Goal: Information Seeking & Learning: Learn about a topic

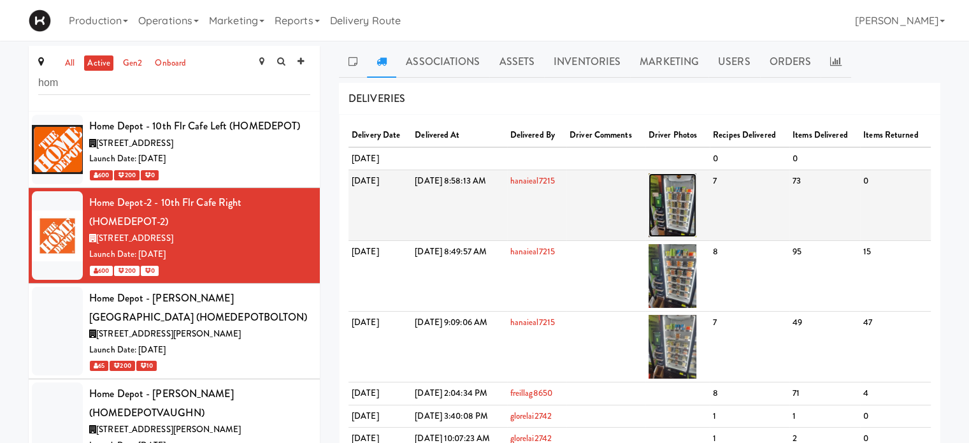
click at [697, 196] on img at bounding box center [673, 205] width 48 height 64
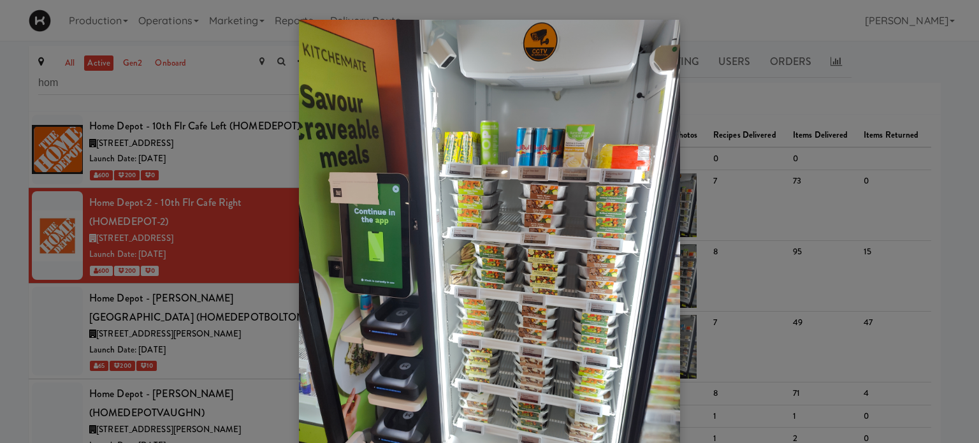
click at [895, 80] on div at bounding box center [489, 221] width 979 height 443
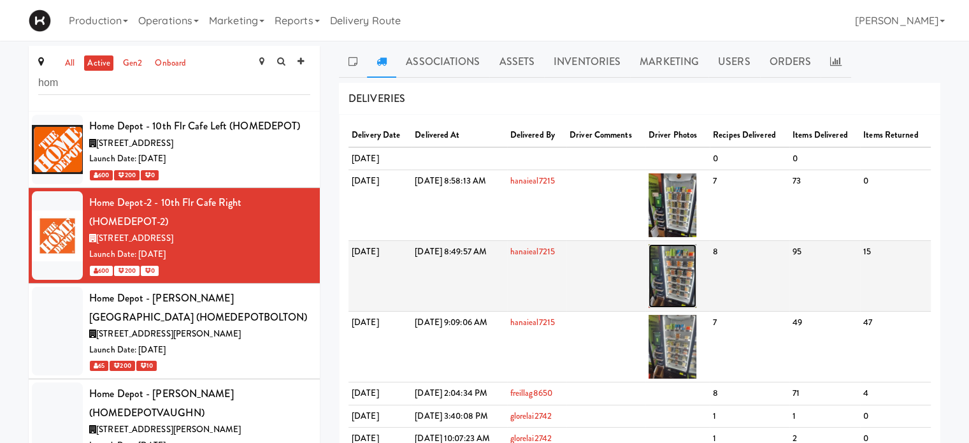
click at [697, 264] on img at bounding box center [673, 276] width 48 height 64
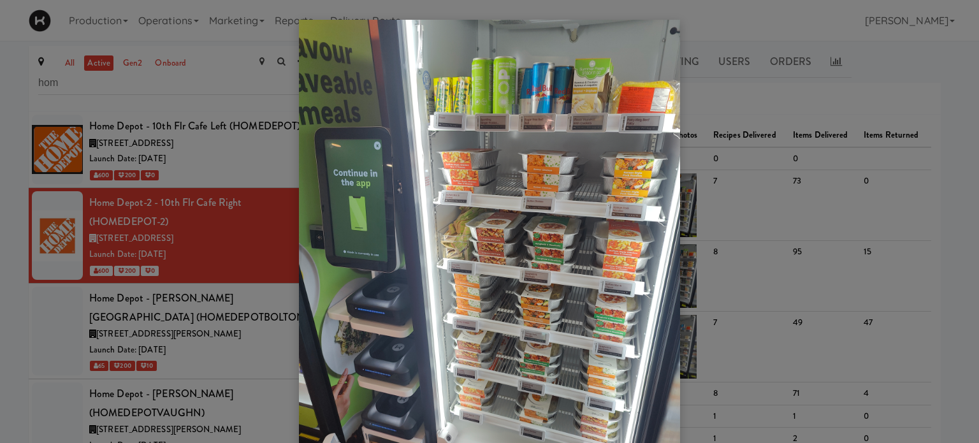
click at [841, 78] on div at bounding box center [489, 221] width 979 height 443
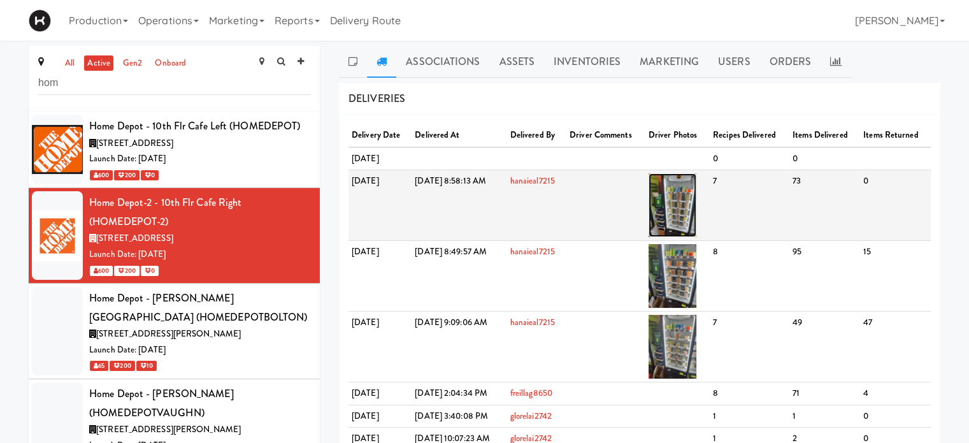
click at [697, 212] on img at bounding box center [673, 205] width 48 height 64
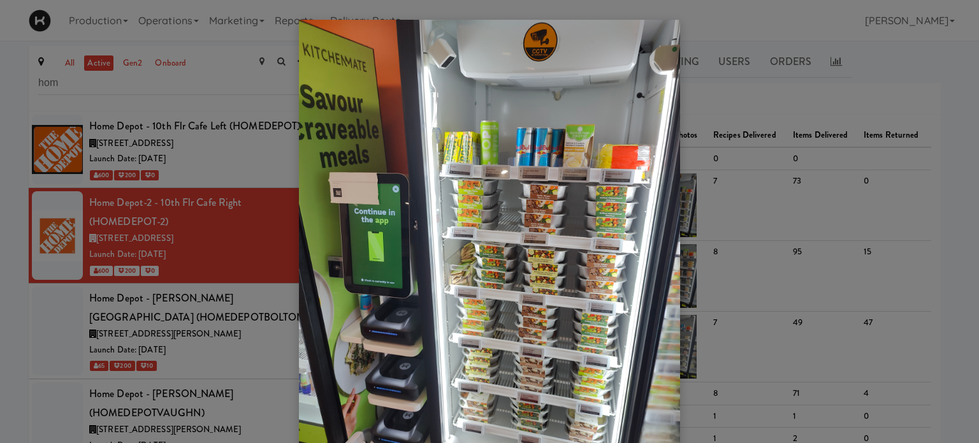
click at [902, 64] on div at bounding box center [489, 221] width 979 height 443
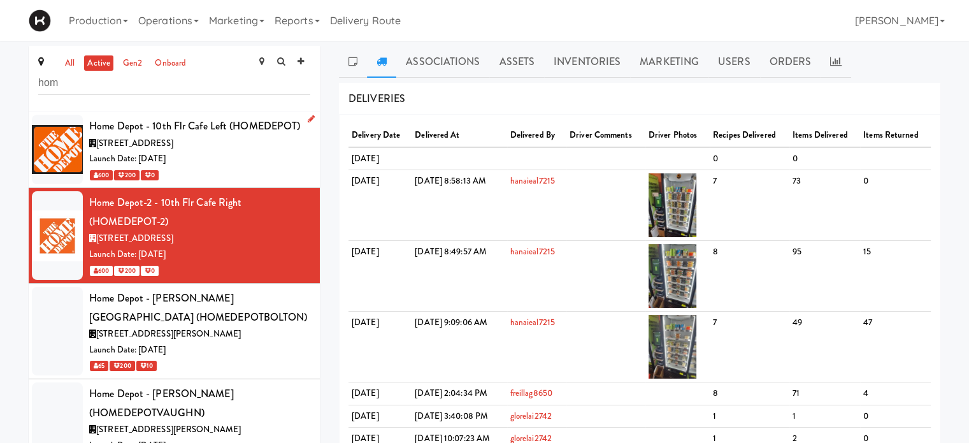
click at [217, 140] on div "[STREET_ADDRESS]" at bounding box center [199, 144] width 221 height 16
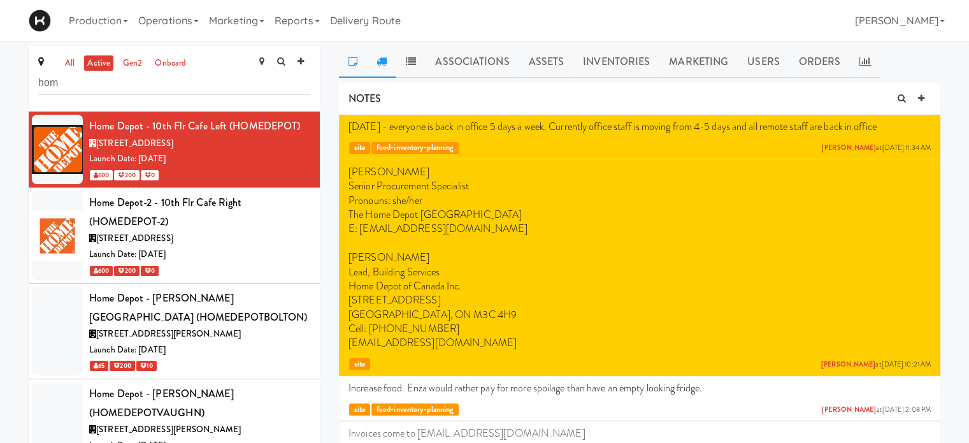
click at [383, 66] on link at bounding box center [381, 62] width 29 height 32
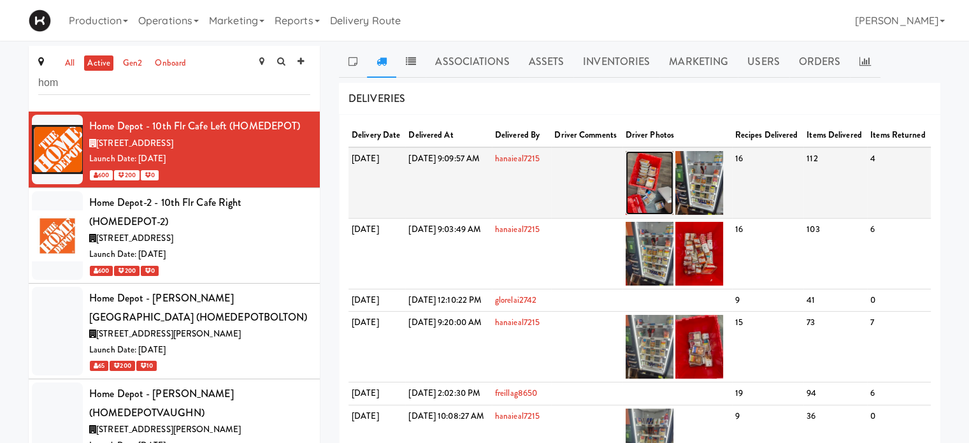
click at [674, 187] on img at bounding box center [650, 183] width 48 height 64
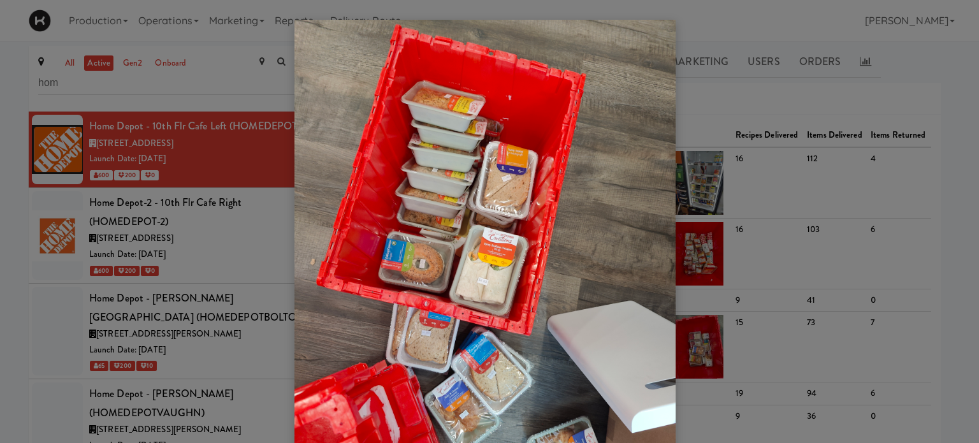
click at [782, 96] on div at bounding box center [489, 221] width 979 height 443
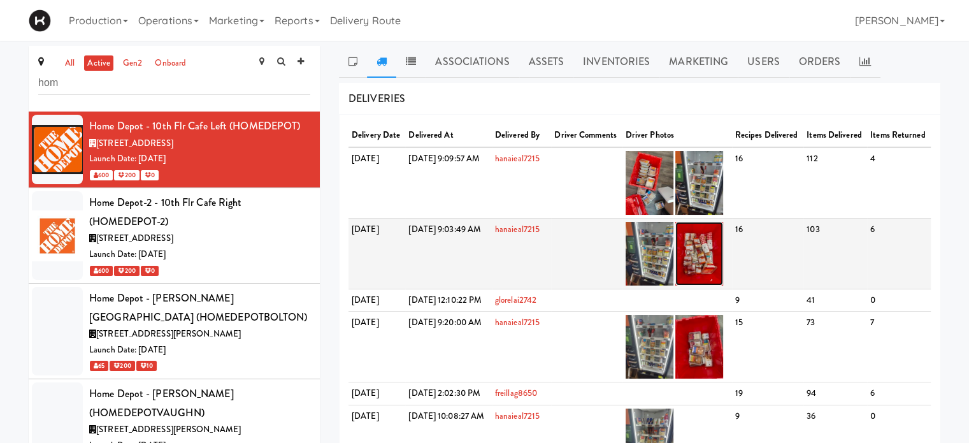
click at [723, 260] on img at bounding box center [699, 254] width 48 height 64
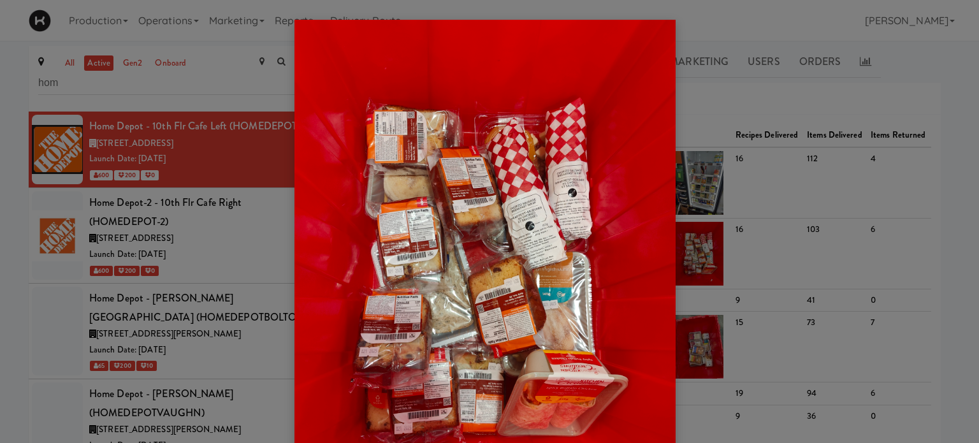
click at [777, 90] on div at bounding box center [489, 221] width 979 height 443
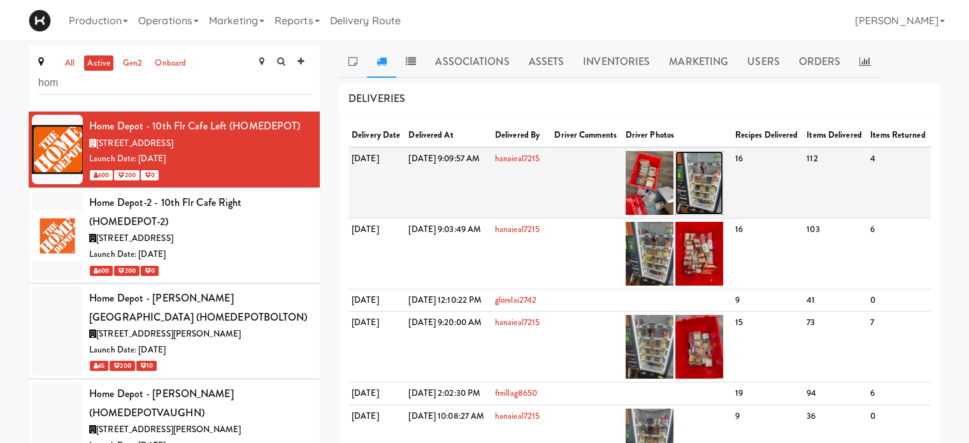
click at [723, 183] on img at bounding box center [699, 183] width 48 height 64
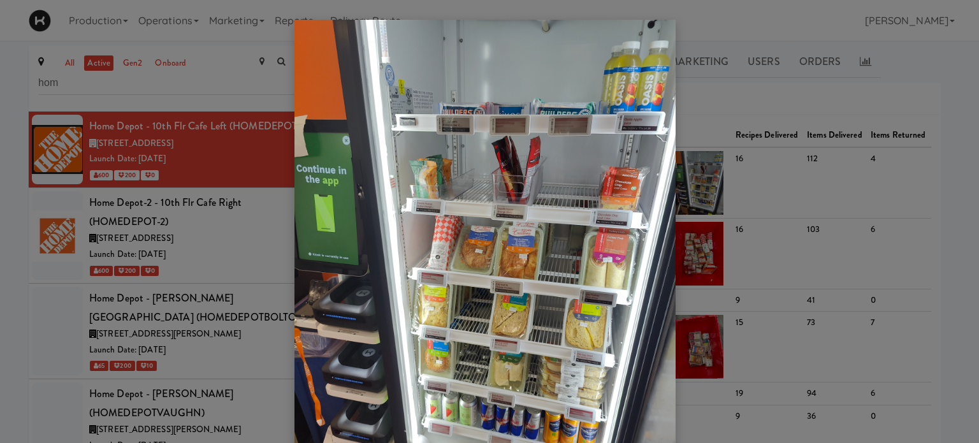
click at [627, 124] on img at bounding box center [484, 273] width 381 height 507
click at [755, 109] on div at bounding box center [489, 221] width 979 height 443
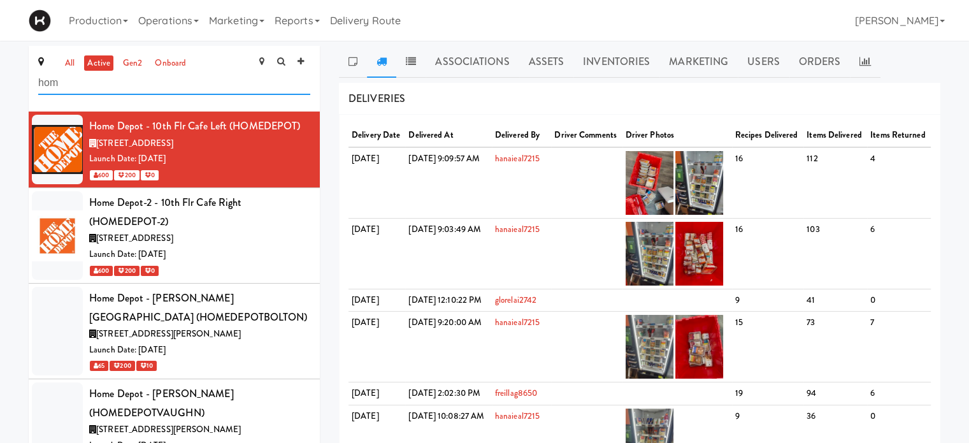
click at [86, 81] on input "hom" at bounding box center [174, 83] width 272 height 24
type input "h"
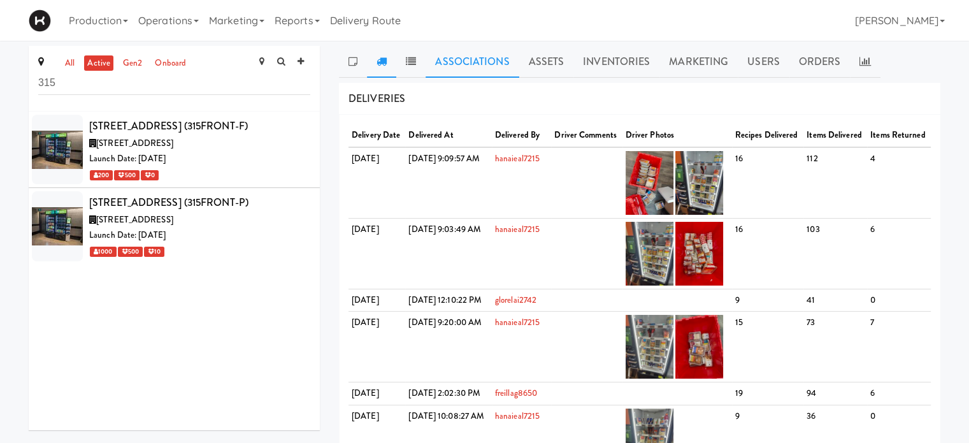
click at [463, 55] on link "Associations" at bounding box center [472, 62] width 93 height 32
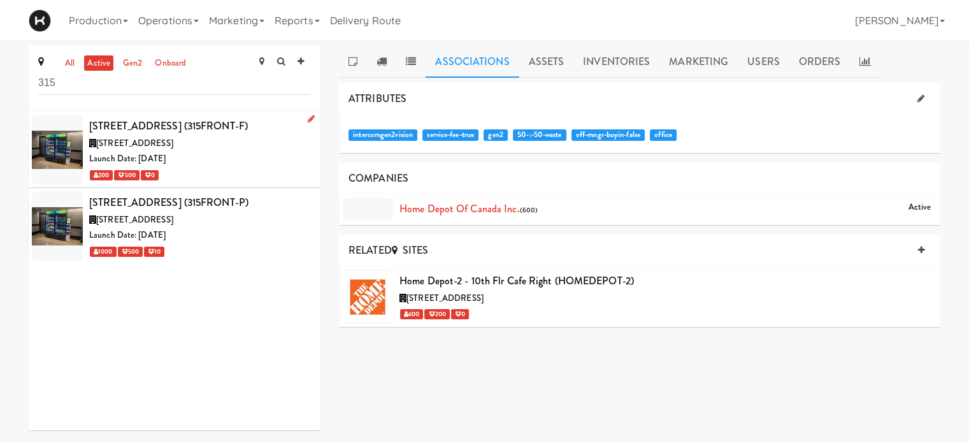
click at [205, 159] on div "Launch Date: [DATE]" at bounding box center [199, 159] width 221 height 16
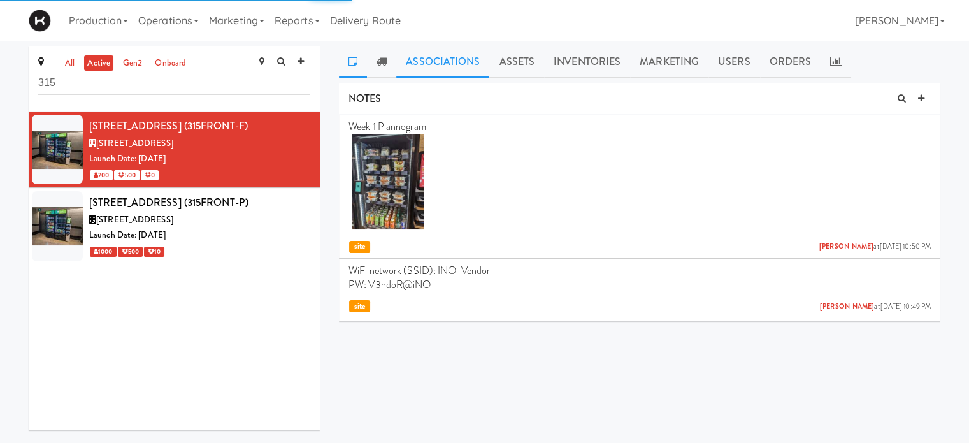
click at [451, 61] on link "Associations" at bounding box center [442, 62] width 93 height 32
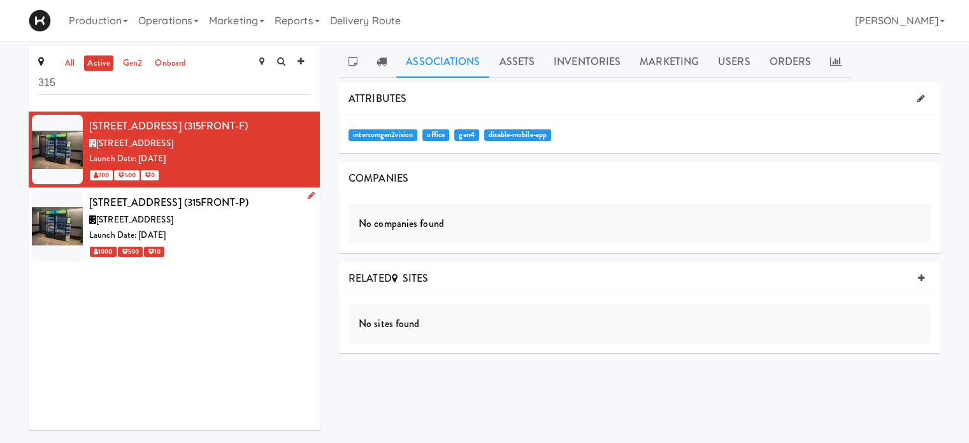
click at [264, 229] on div "Launch Date: [DATE]" at bounding box center [199, 235] width 221 height 16
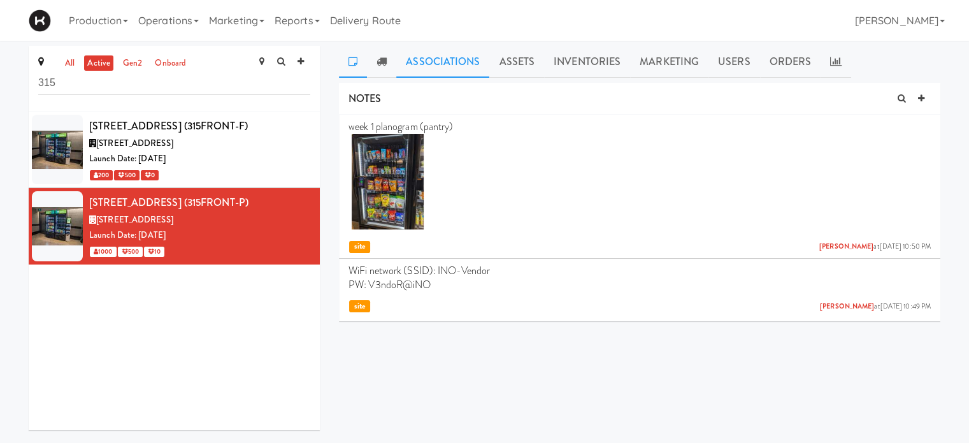
click at [444, 57] on link "Associations" at bounding box center [442, 62] width 93 height 32
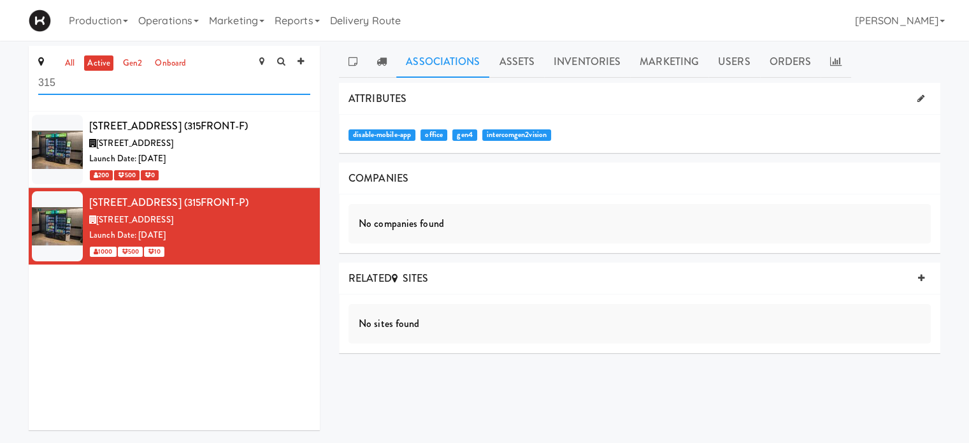
click at [73, 78] on input "315" at bounding box center [174, 83] width 272 height 24
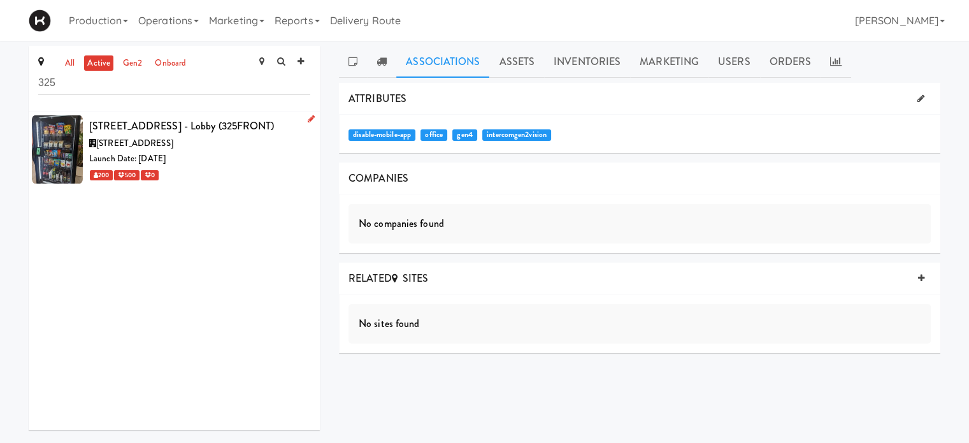
click at [247, 155] on div "Launch Date: [DATE]" at bounding box center [199, 159] width 221 height 16
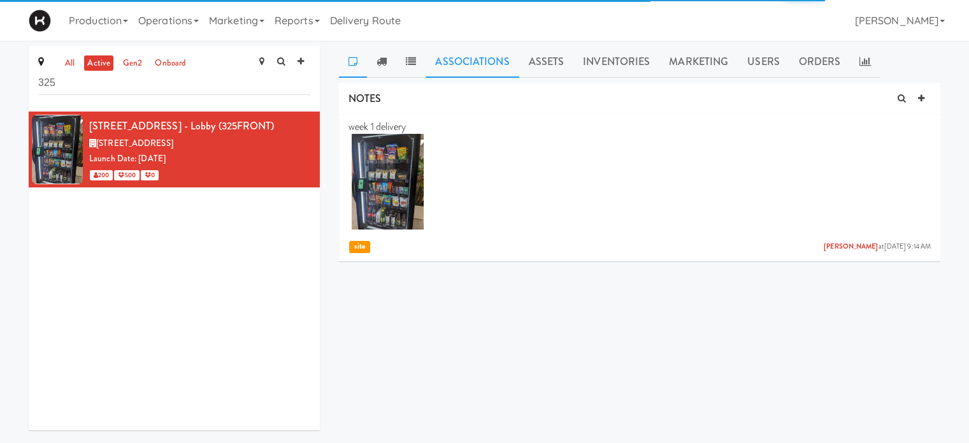
click at [452, 64] on link "Associations" at bounding box center [472, 62] width 93 height 32
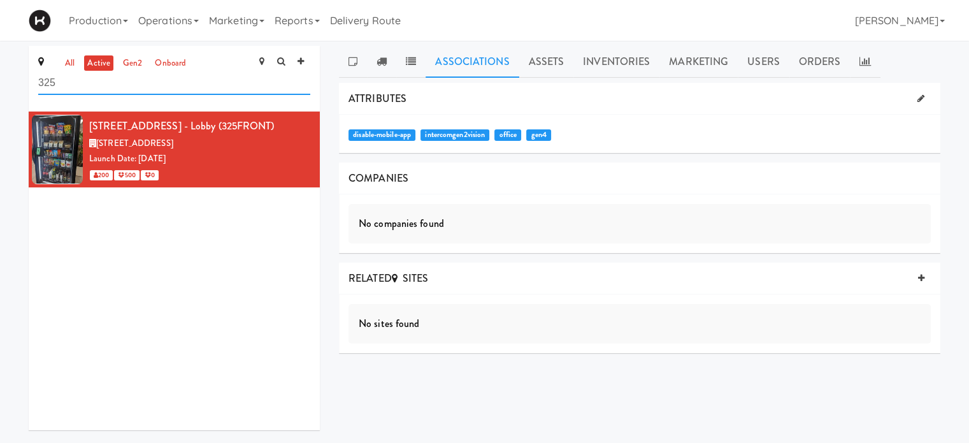
click at [110, 83] on input "325" at bounding box center [174, 83] width 272 height 24
type input "3"
type input "mcmaster"
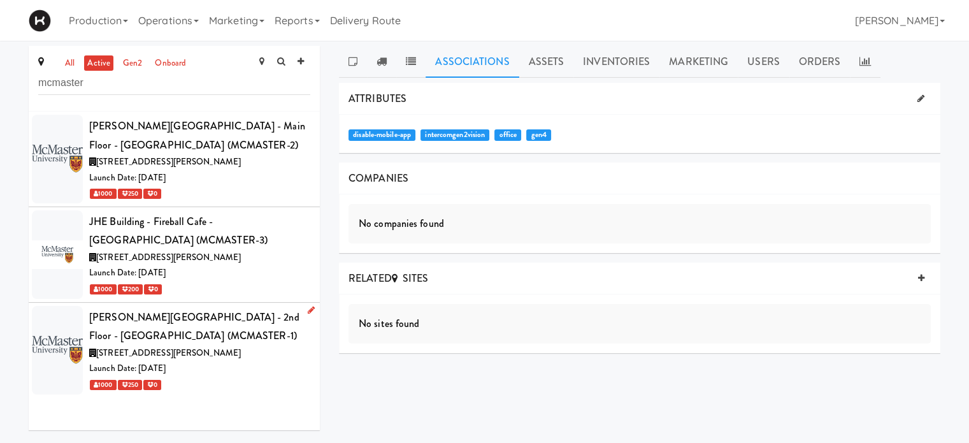
click at [261, 347] on div "[STREET_ADDRESS][PERSON_NAME]" at bounding box center [199, 353] width 221 height 16
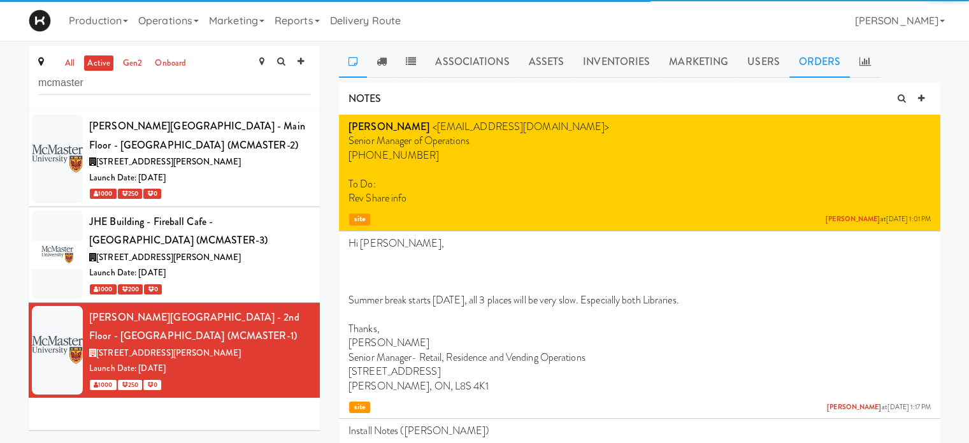
click at [806, 66] on link "Orders" at bounding box center [820, 62] width 61 height 32
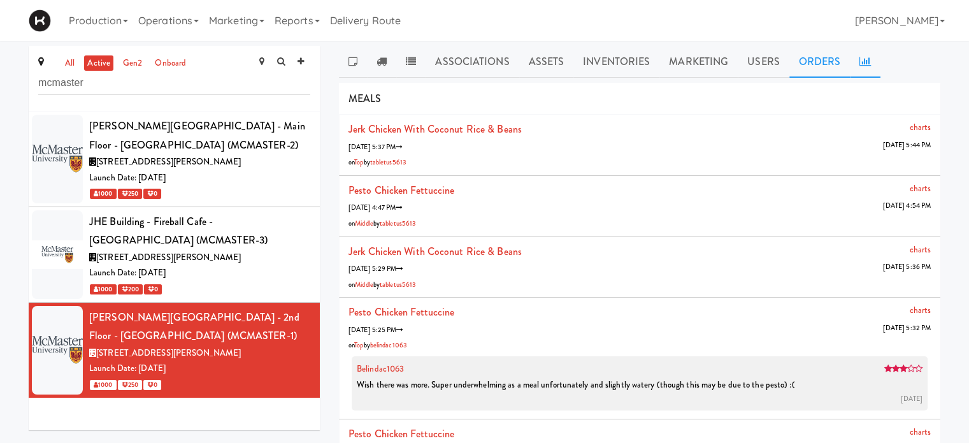
click at [853, 66] on link at bounding box center [865, 62] width 31 height 32
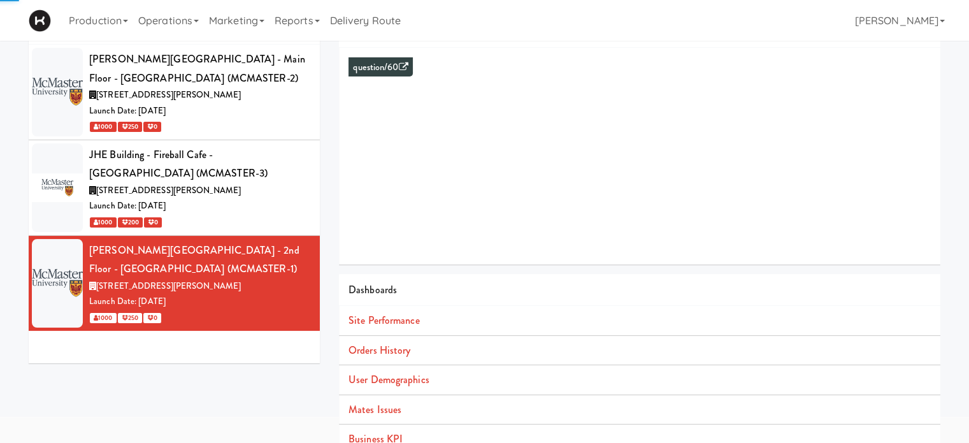
scroll to position [116, 0]
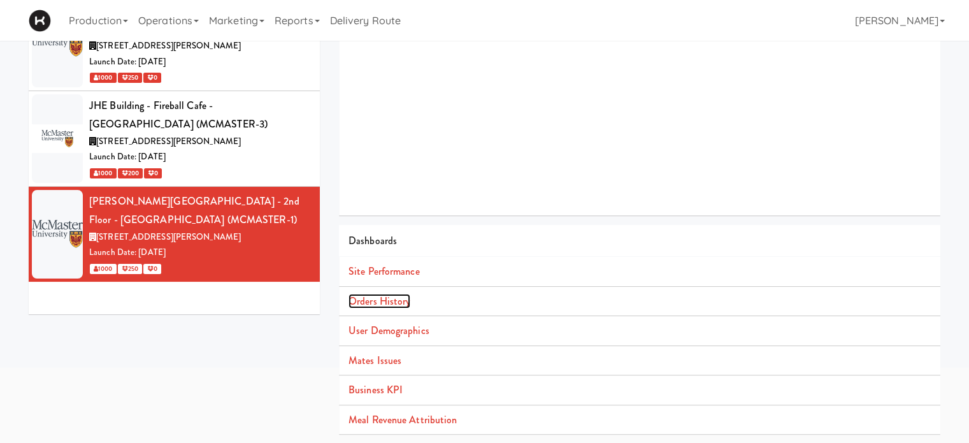
click at [377, 295] on link "Orders History" at bounding box center [380, 301] width 62 height 15
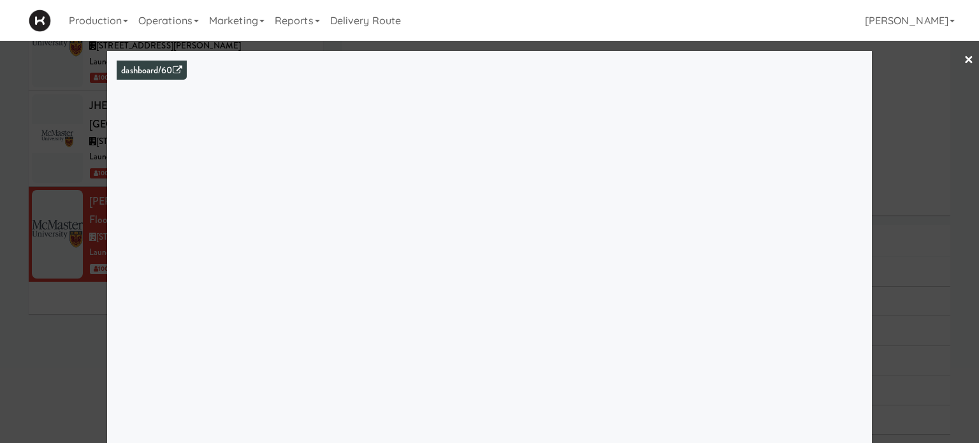
click at [964, 60] on link "×" at bounding box center [969, 61] width 10 height 40
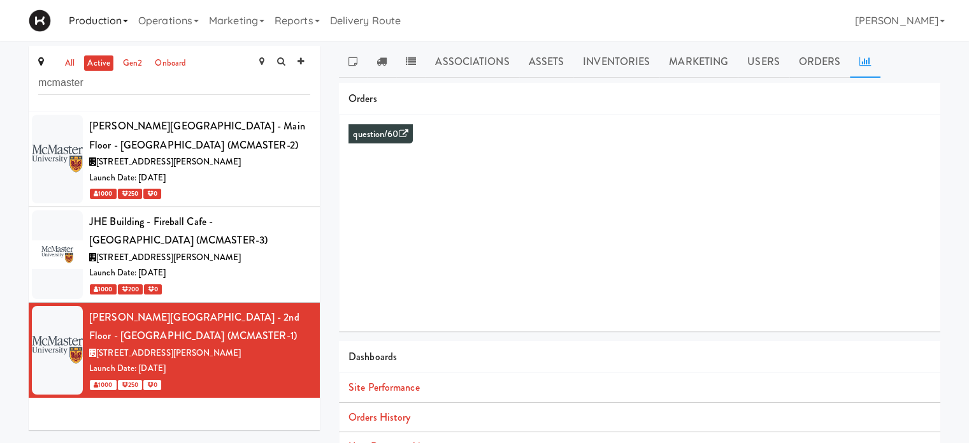
click at [107, 34] on link "Production" at bounding box center [98, 20] width 69 height 41
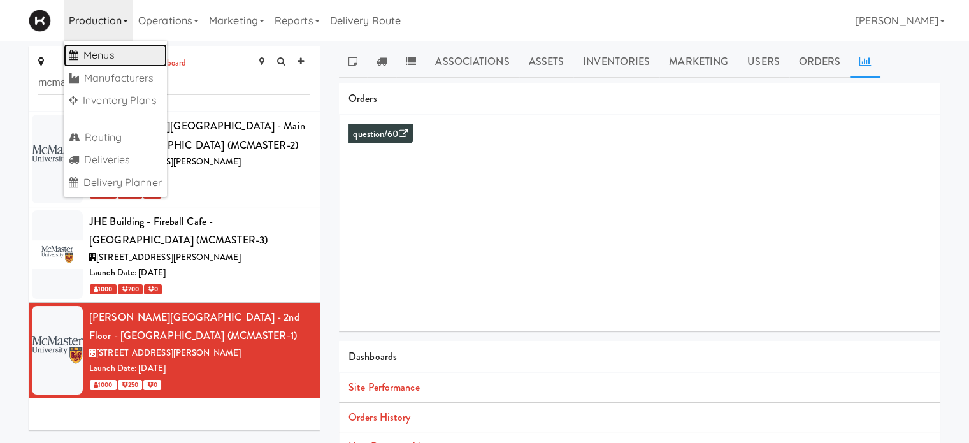
click at [108, 50] on link "Menus" at bounding box center [115, 55] width 103 height 23
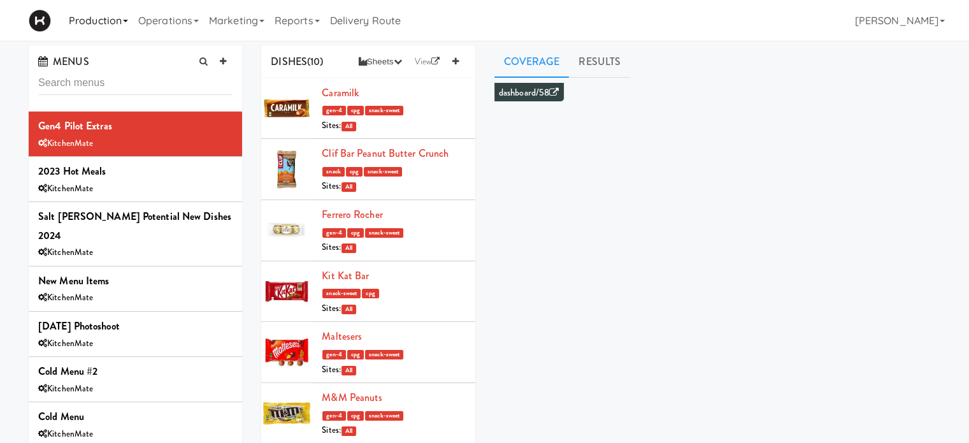
click at [127, 17] on link "Production" at bounding box center [98, 20] width 69 height 41
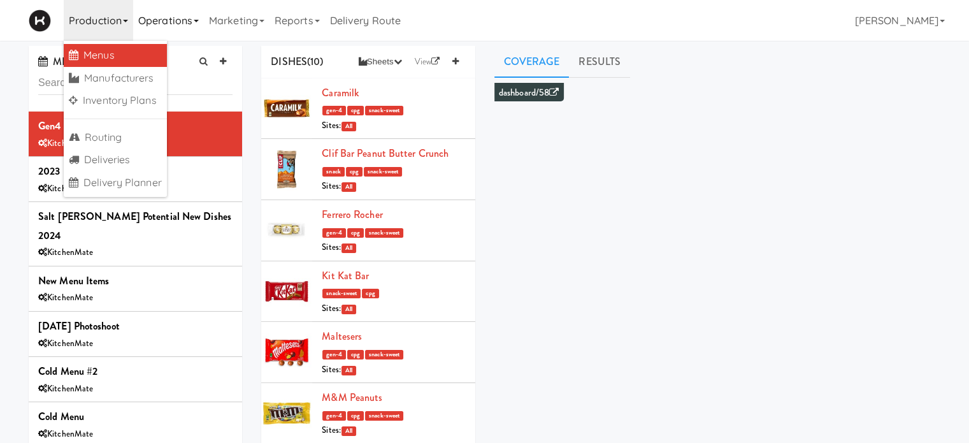
click at [161, 18] on link "Operations" at bounding box center [168, 20] width 71 height 41
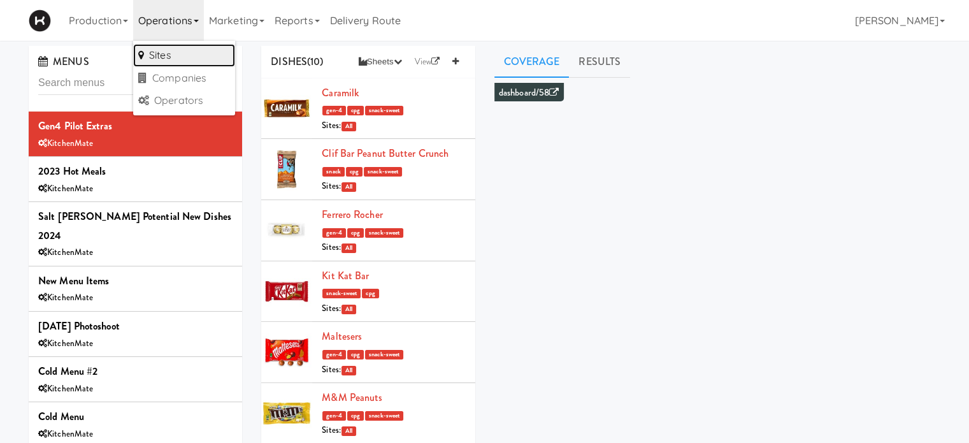
click at [173, 47] on link "Sites" at bounding box center [184, 55] width 102 height 23
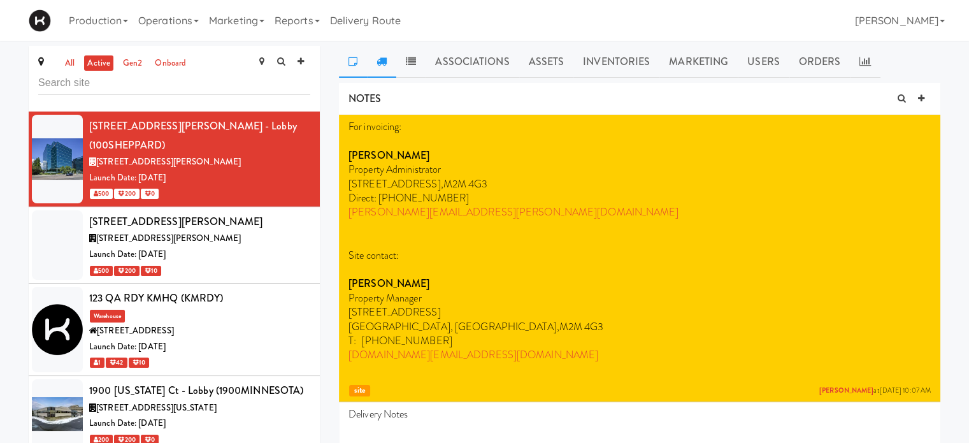
click at [384, 63] on icon at bounding box center [382, 61] width 10 height 10
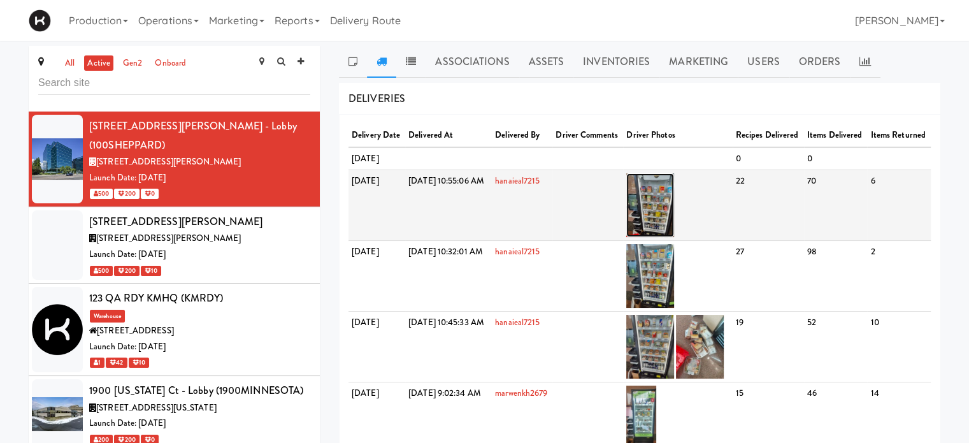
click at [673, 217] on img at bounding box center [650, 205] width 48 height 64
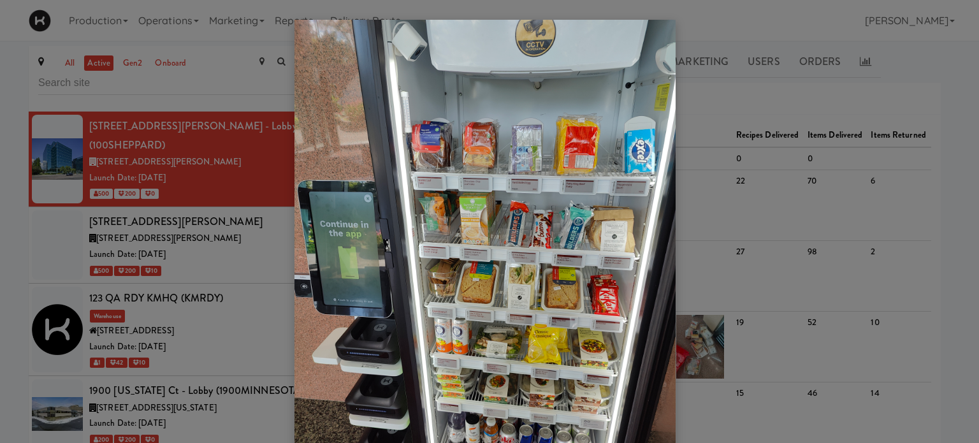
click at [236, 298] on div at bounding box center [489, 221] width 979 height 443
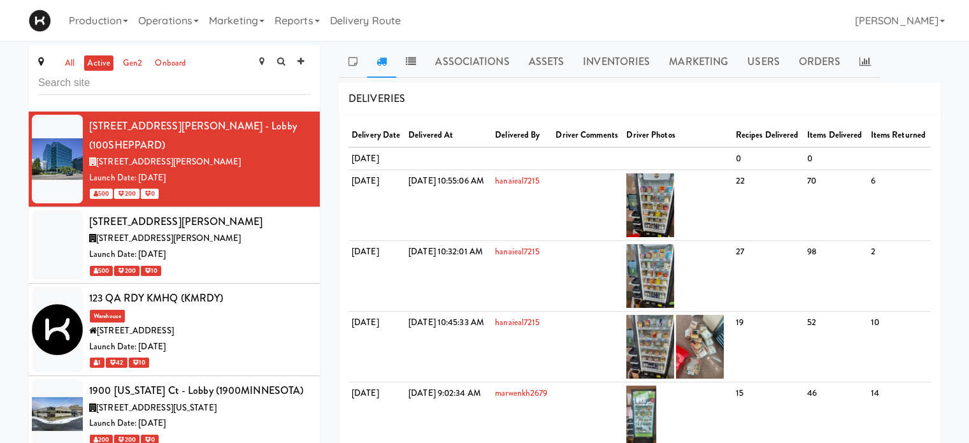
click at [236, 298] on div "123 QA RDY KMHQ (KMRDY) Warehouse [STREET_ADDRESS] Date: [DATE] 1 42 10" at bounding box center [199, 330] width 221 height 82
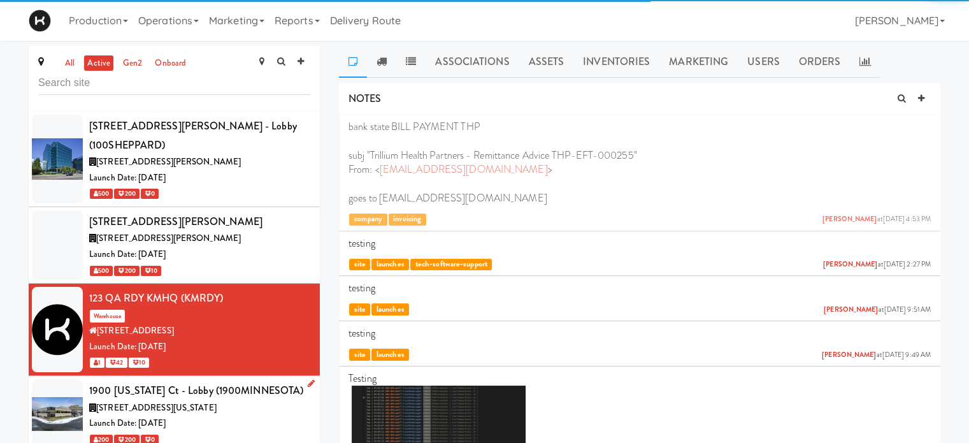
click at [227, 400] on div "[STREET_ADDRESS][US_STATE]" at bounding box center [199, 408] width 221 height 16
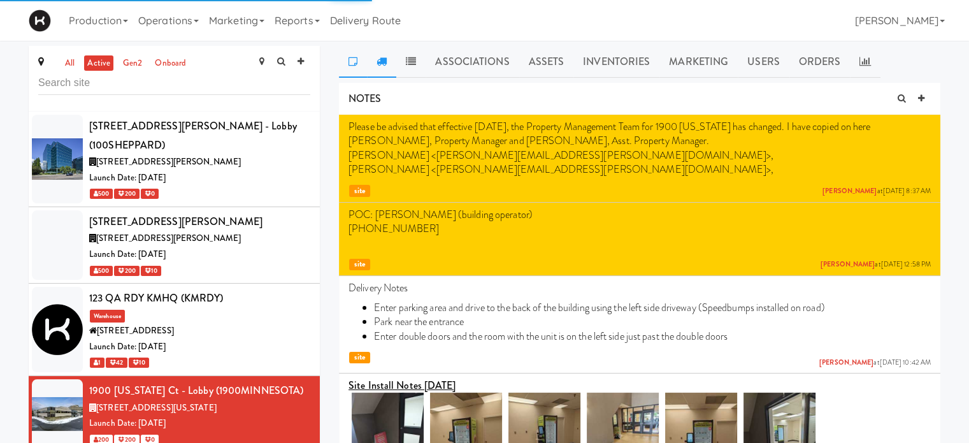
click at [382, 58] on icon at bounding box center [382, 61] width 10 height 10
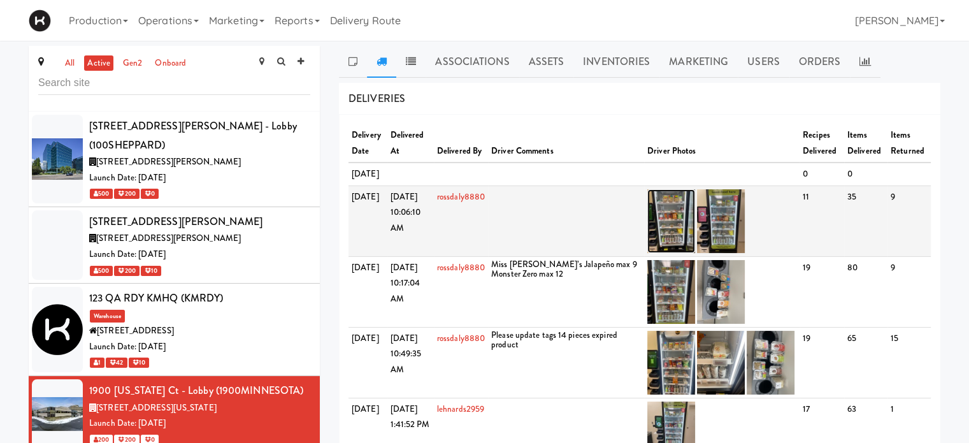
click at [668, 251] on img at bounding box center [671, 221] width 48 height 64
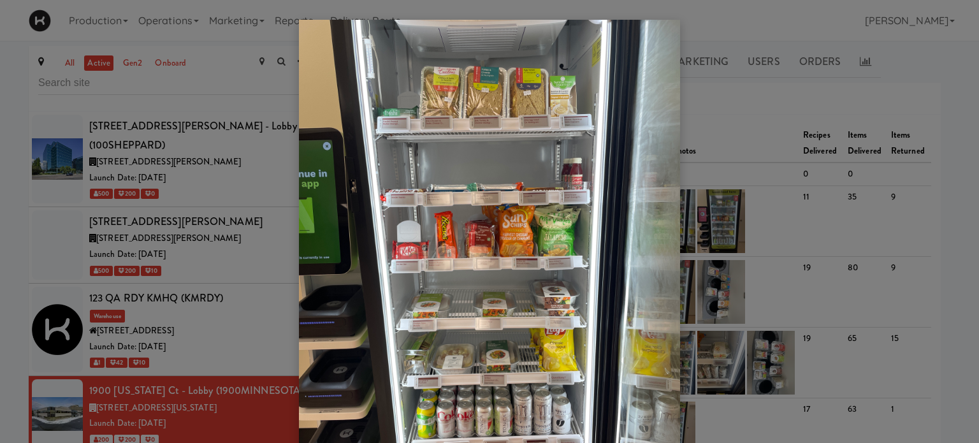
click at [771, 89] on div at bounding box center [489, 221] width 979 height 443
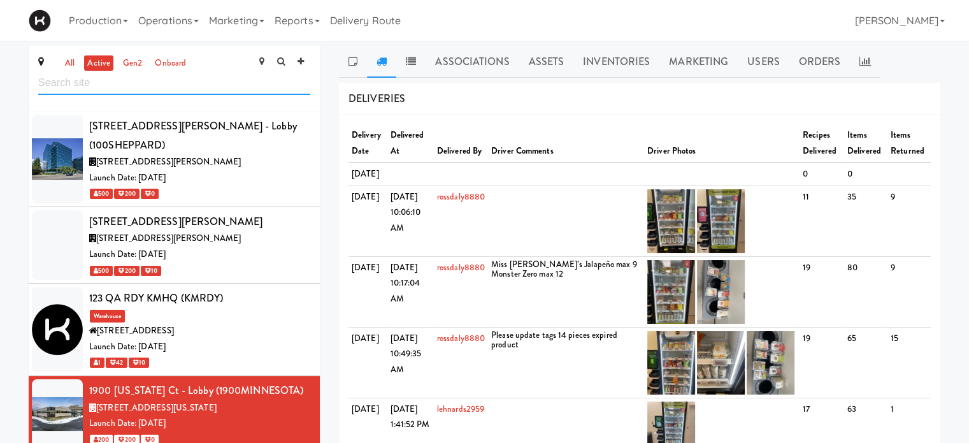
click at [220, 84] on input "text" at bounding box center [174, 83] width 272 height 24
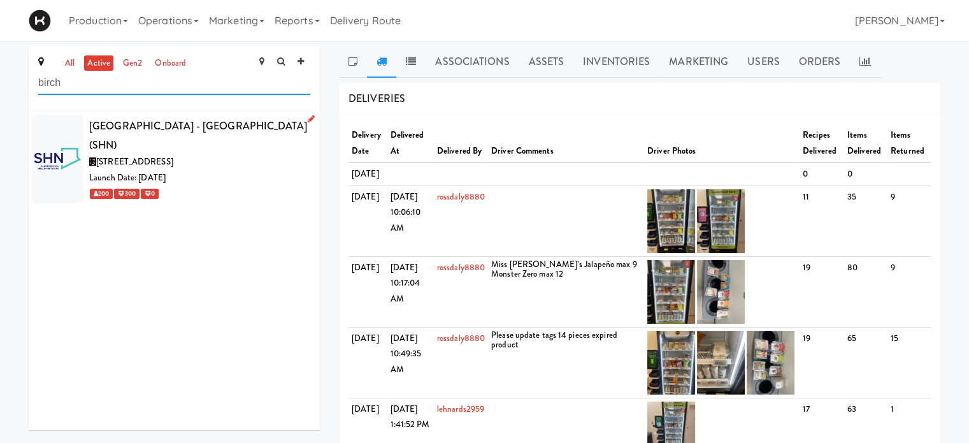
type input "birch"
click at [250, 154] on div "[STREET_ADDRESS]" at bounding box center [199, 162] width 221 height 16
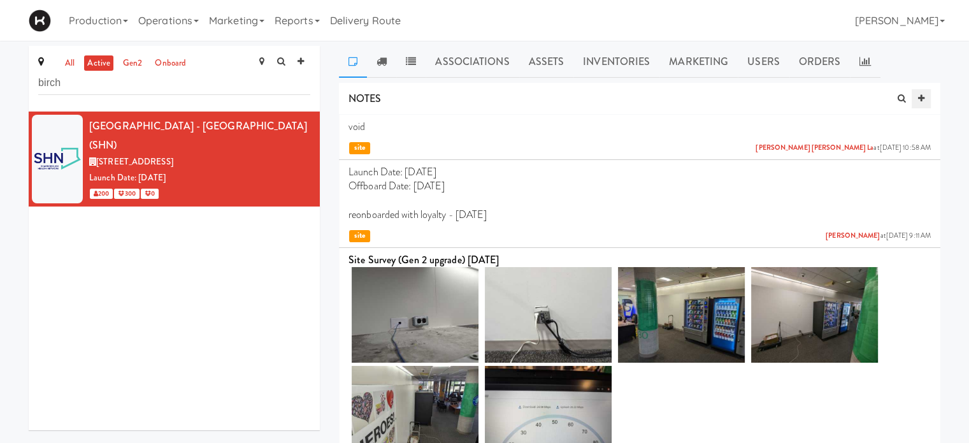
click at [923, 98] on icon at bounding box center [921, 98] width 6 height 8
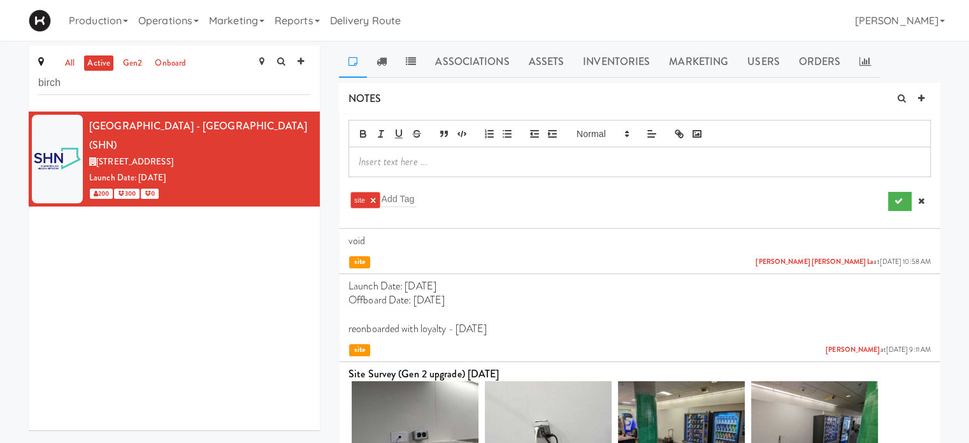
click at [387, 168] on p at bounding box center [640, 162] width 562 height 14
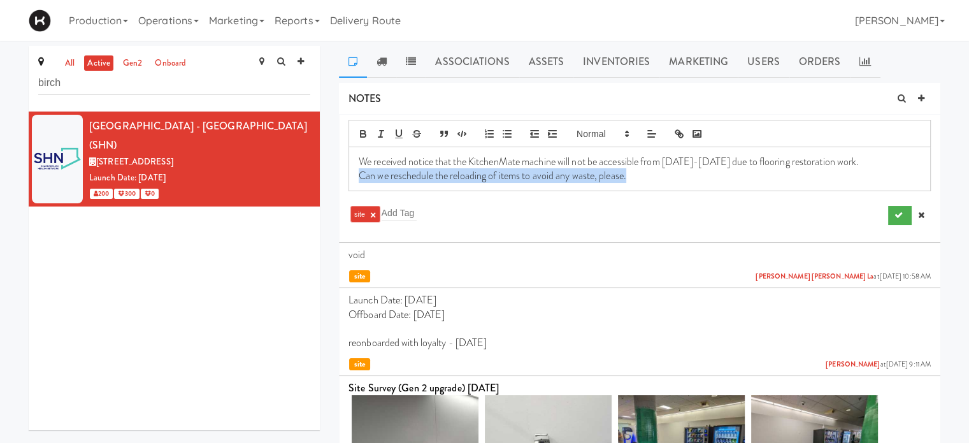
drag, startPoint x: 632, startPoint y: 177, endPoint x: 356, endPoint y: 190, distance: 276.2
click at [356, 190] on div "We received notice that the KitchenMate machine will not be accessible from [DA…" at bounding box center [639, 169] width 581 height 44
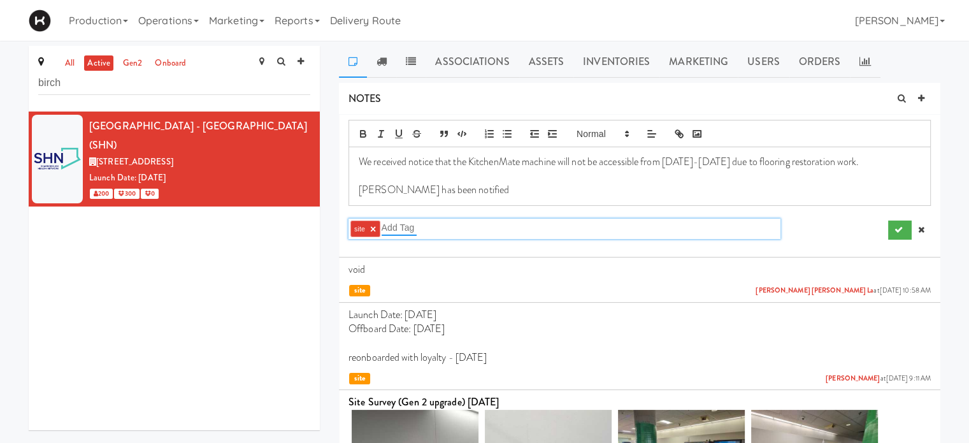
click at [391, 226] on input "text" at bounding box center [399, 227] width 35 height 17
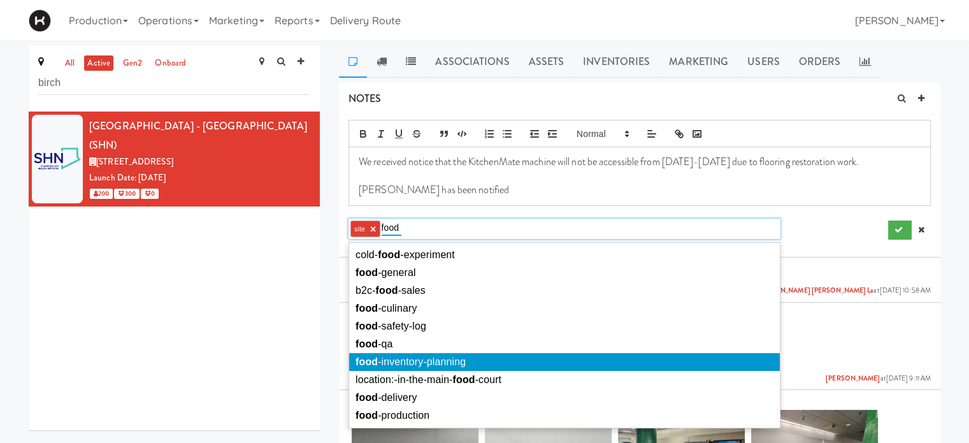
type input "food"
click at [417, 359] on span "food -inventory-planning" at bounding box center [411, 361] width 110 height 11
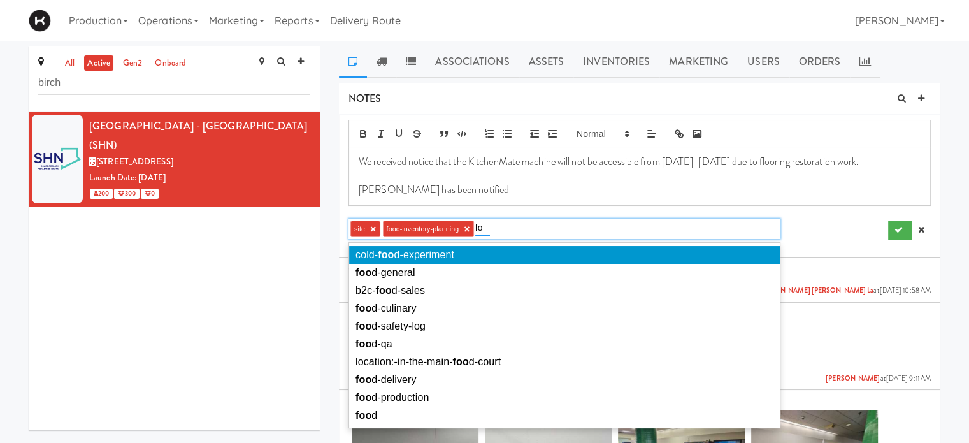
type input "f"
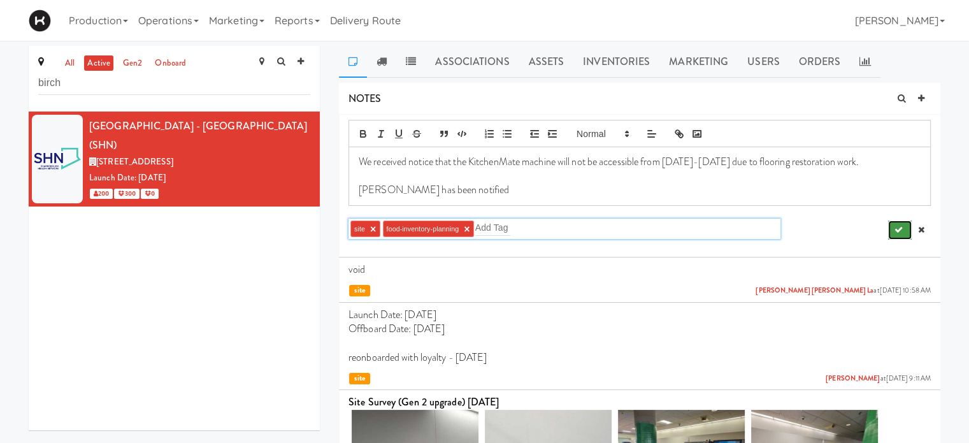
click at [895, 230] on icon "submit" at bounding box center [899, 230] width 8 height 8
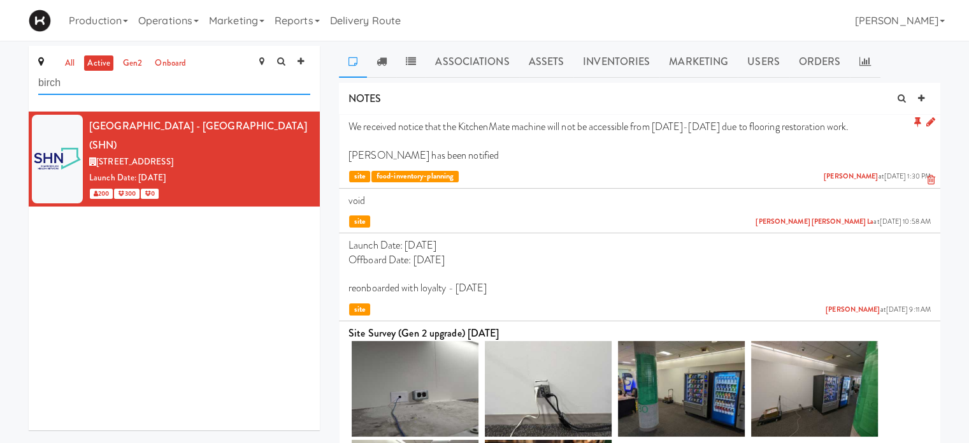
click at [84, 87] on input "birch" at bounding box center [174, 83] width 272 height 24
type input "b"
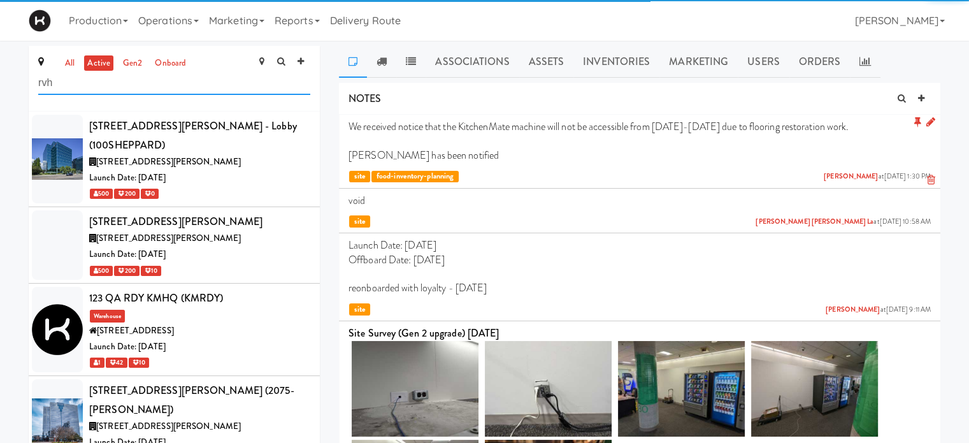
type input "rvh"
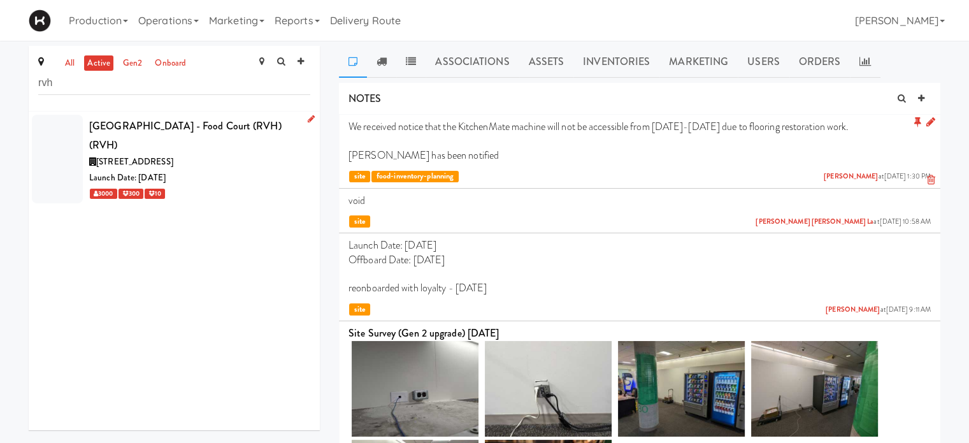
click at [240, 147] on div "[GEOGRAPHIC_DATA] - Food Court (RVH) (RVH)" at bounding box center [199, 136] width 221 height 38
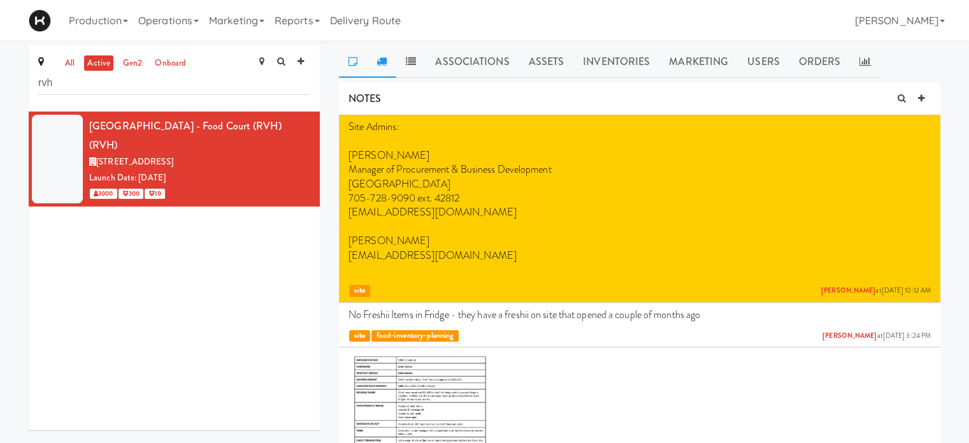
click at [384, 58] on icon at bounding box center [382, 61] width 10 height 10
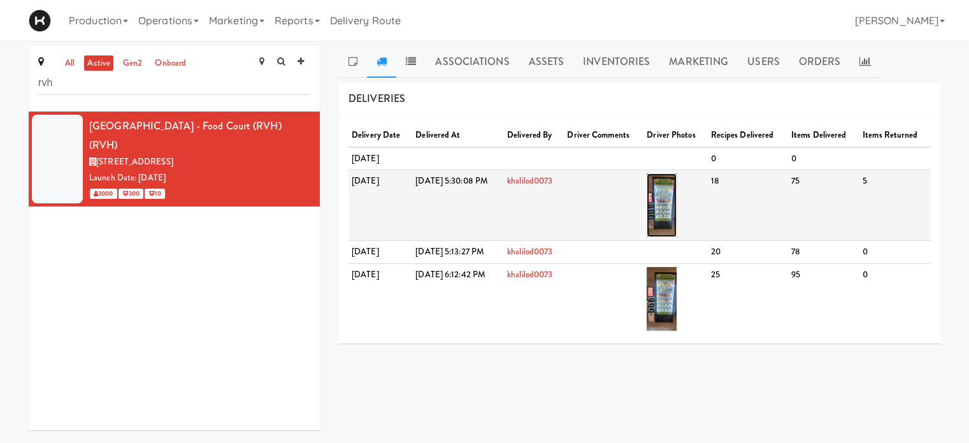
click at [677, 201] on img at bounding box center [662, 205] width 30 height 64
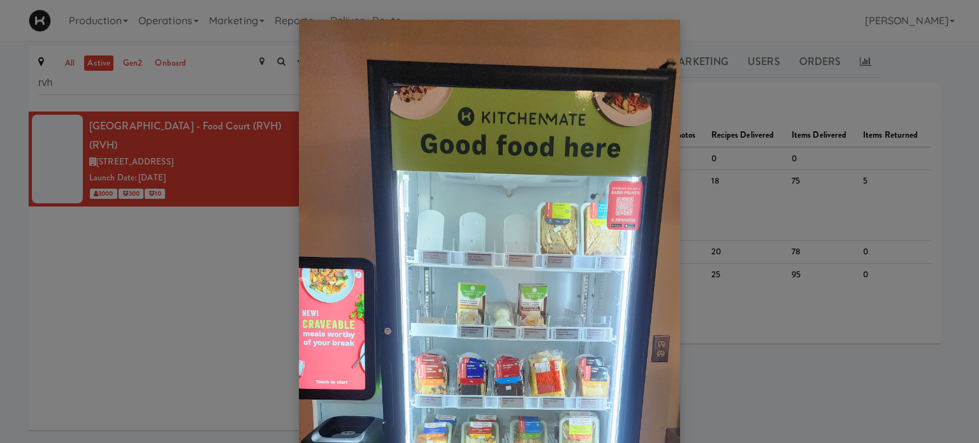
click at [929, 58] on div at bounding box center [489, 221] width 979 height 443
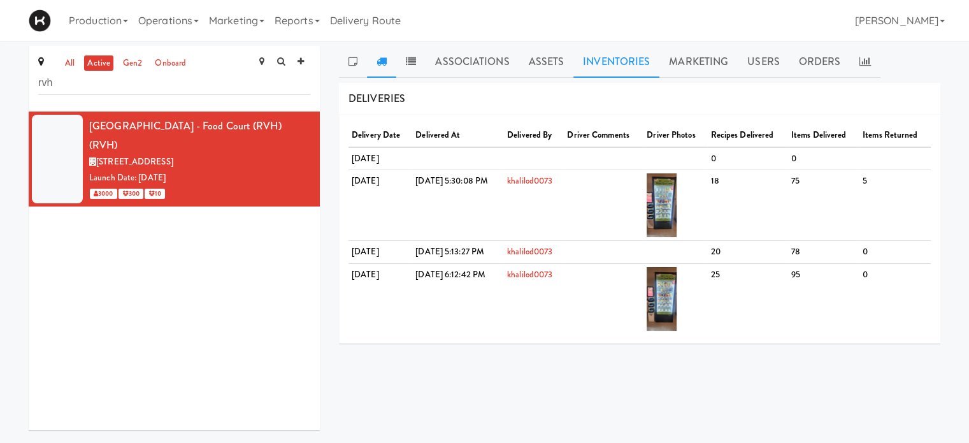
click at [607, 55] on link "Inventories" at bounding box center [617, 62] width 86 height 32
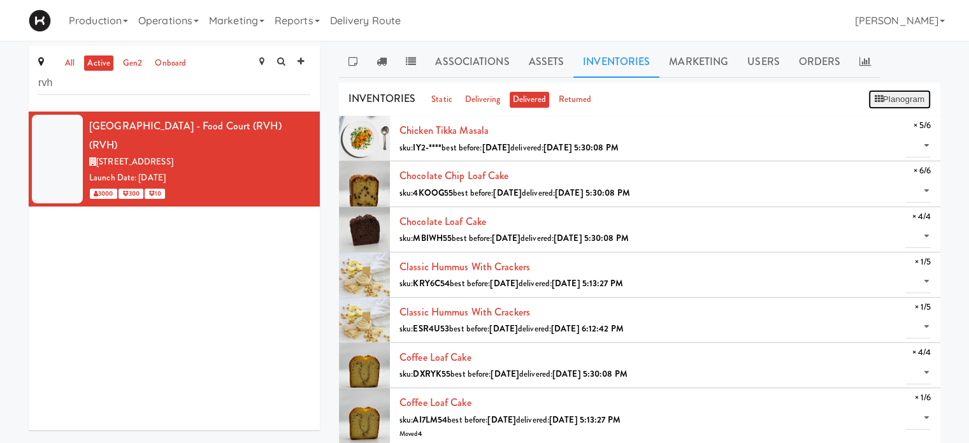
click at [909, 96] on button "Planogram" at bounding box center [900, 99] width 62 height 19
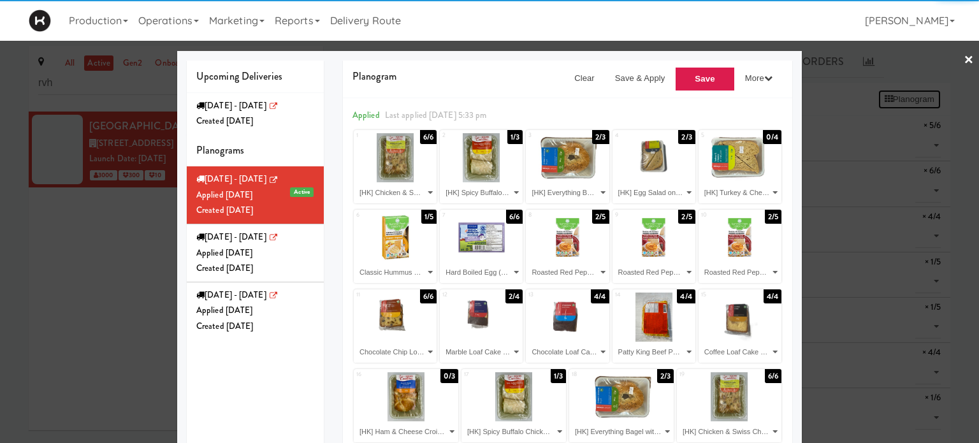
select select "number:272168"
select select "number:272189"
select select "number:272218"
select select "number:272215"
select select "number:272134"
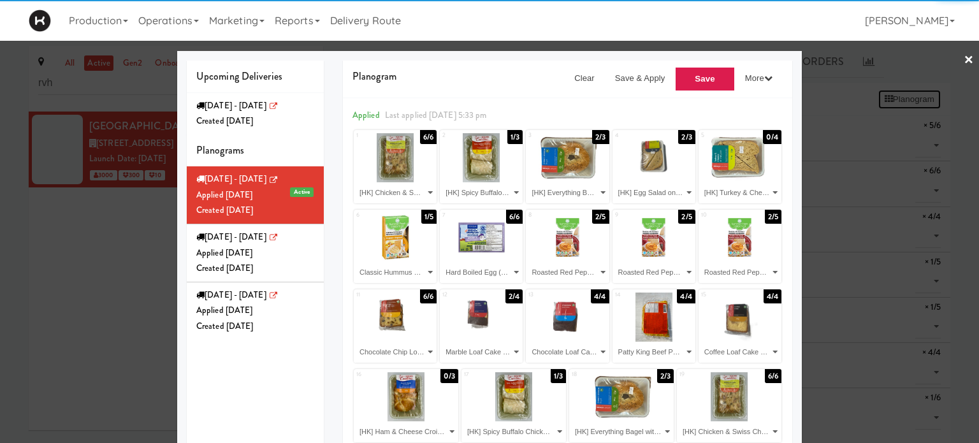
select select "number:268364"
select select "number:272032"
select select "number:271958"
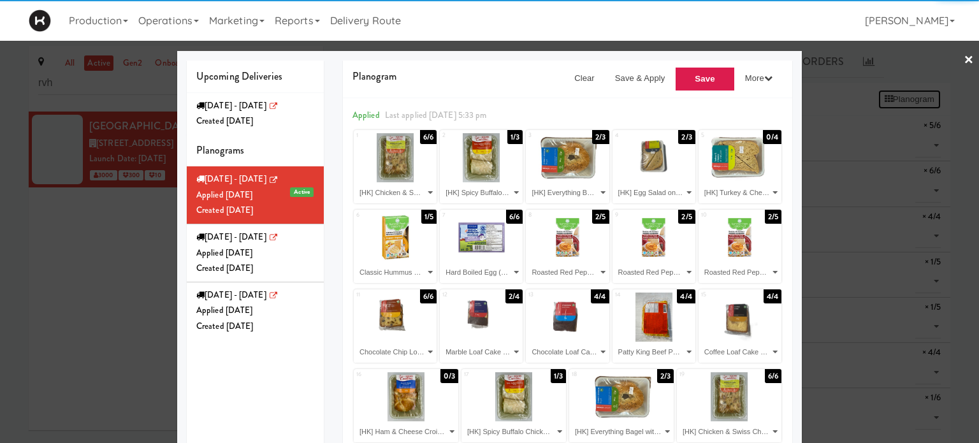
select select "number:272208"
select select "number:272212"
select select "number:271894"
select select "number:272200"
select select "number:272220"
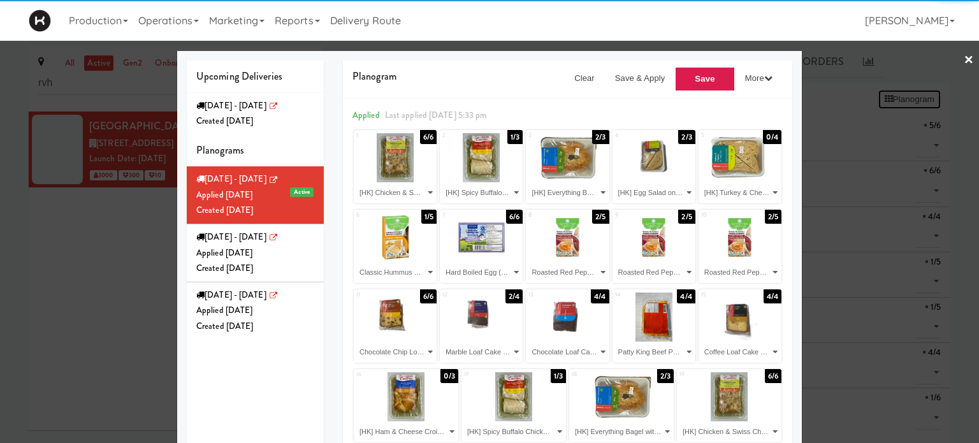
select select "number:268547"
select select "number:272189"
select select "number:272218"
select select "number:272168"
select select "number:270547"
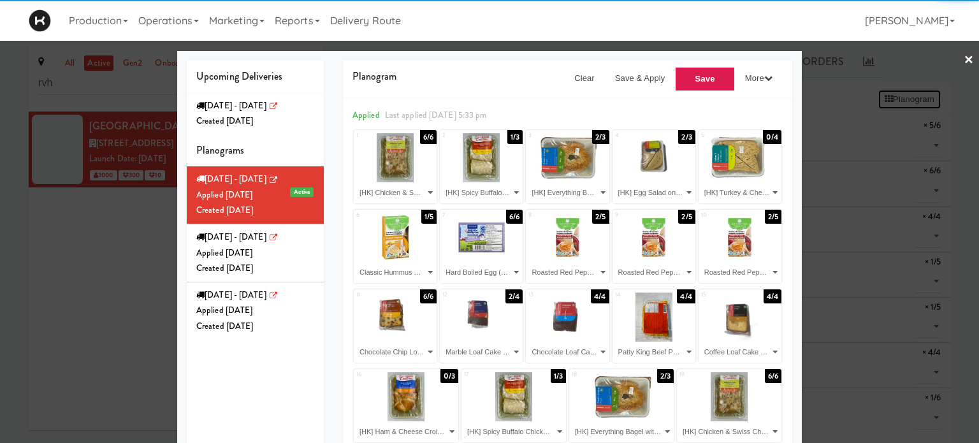
select select "number:270378"
select select "number:270588"
select select "number:270547"
select select "number:270489"
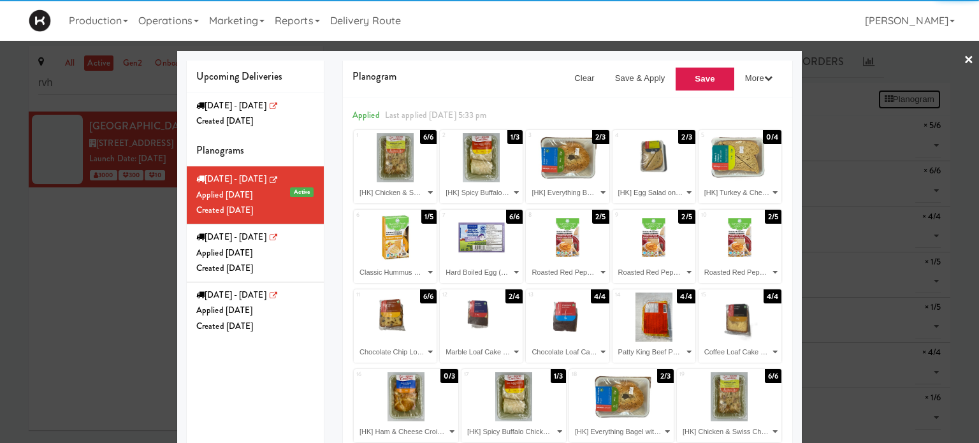
select select "number:270489"
select select "number:270429"
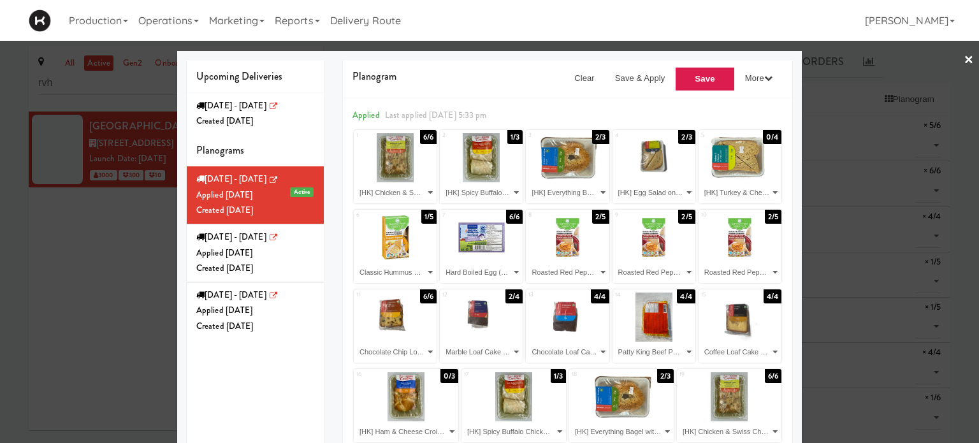
click at [964, 62] on link "×" at bounding box center [969, 61] width 10 height 40
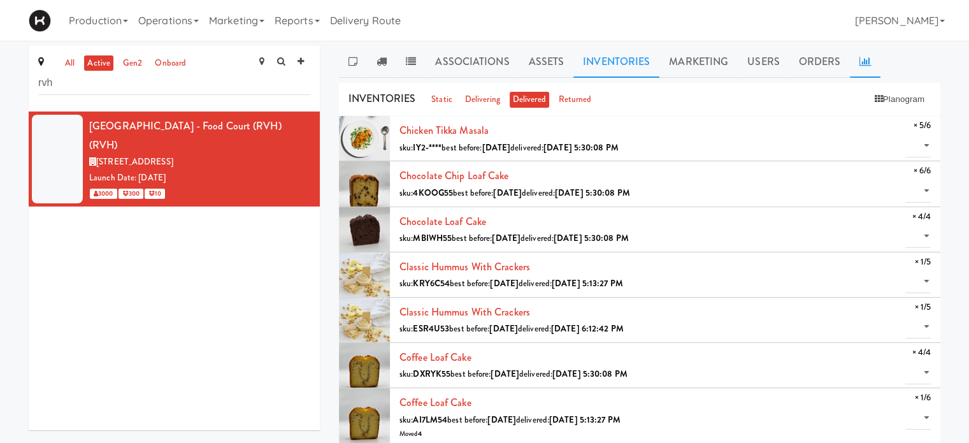
click at [866, 57] on icon at bounding box center [865, 61] width 11 height 10
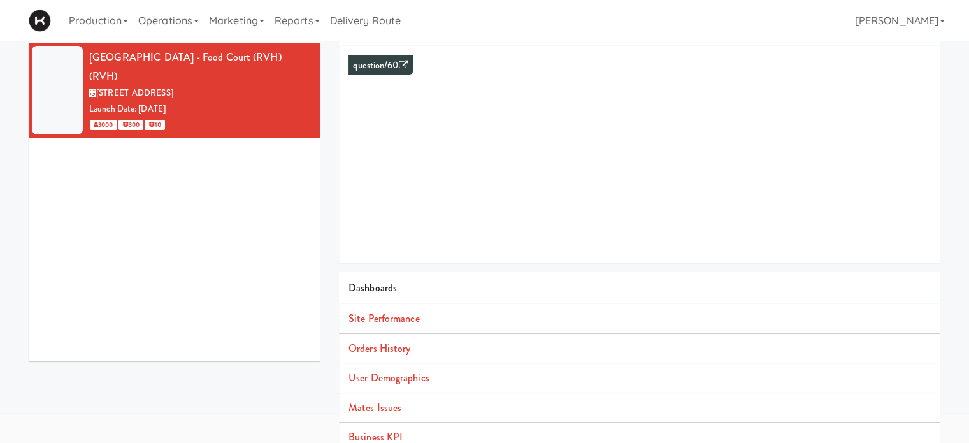
scroll to position [75, 0]
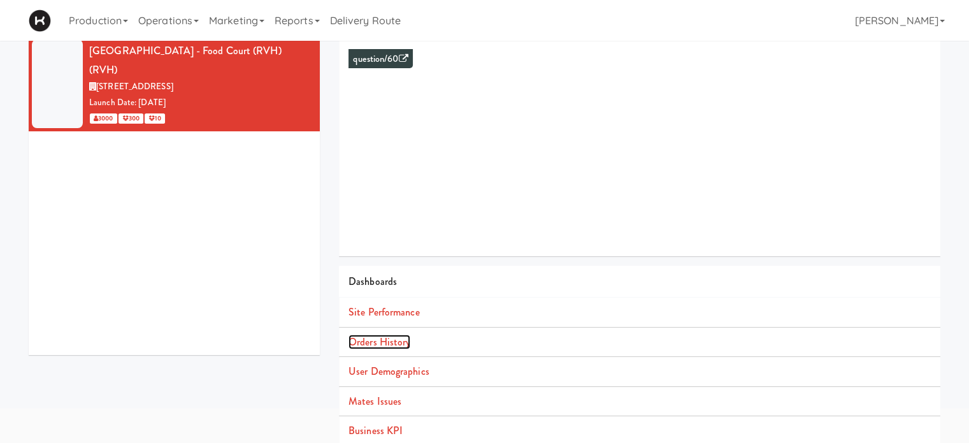
click at [375, 340] on link "Orders History" at bounding box center [380, 342] width 62 height 15
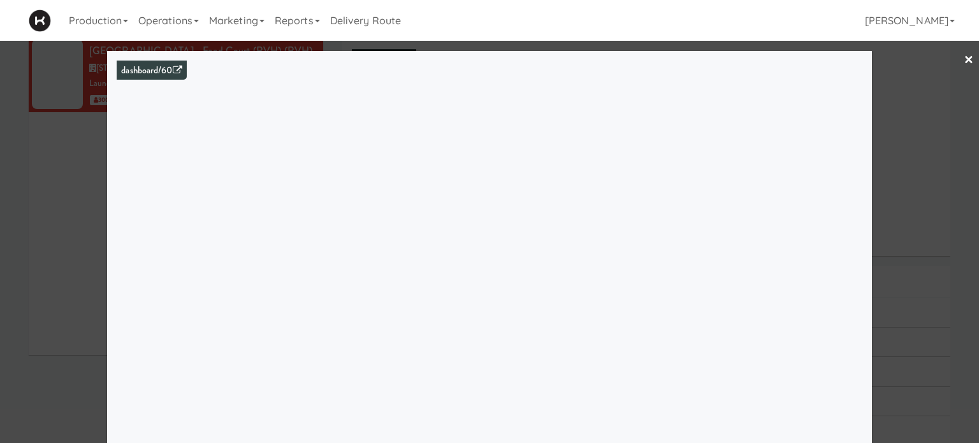
click at [964, 61] on link "×" at bounding box center [969, 61] width 10 height 40
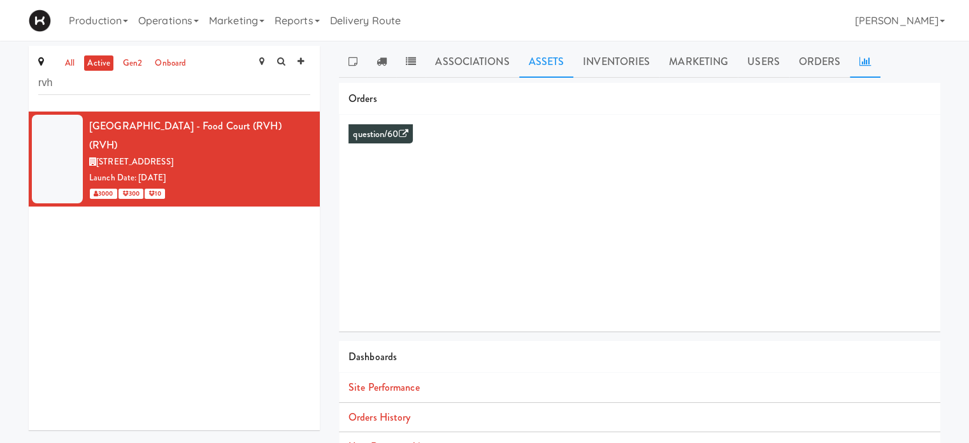
click at [548, 66] on link "Assets" at bounding box center [546, 62] width 55 height 32
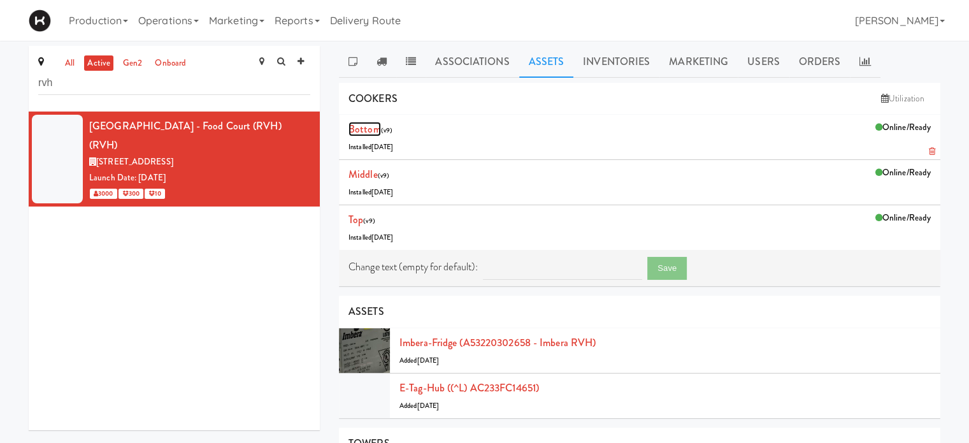
click at [370, 127] on link "Bottom" at bounding box center [365, 129] width 32 height 15
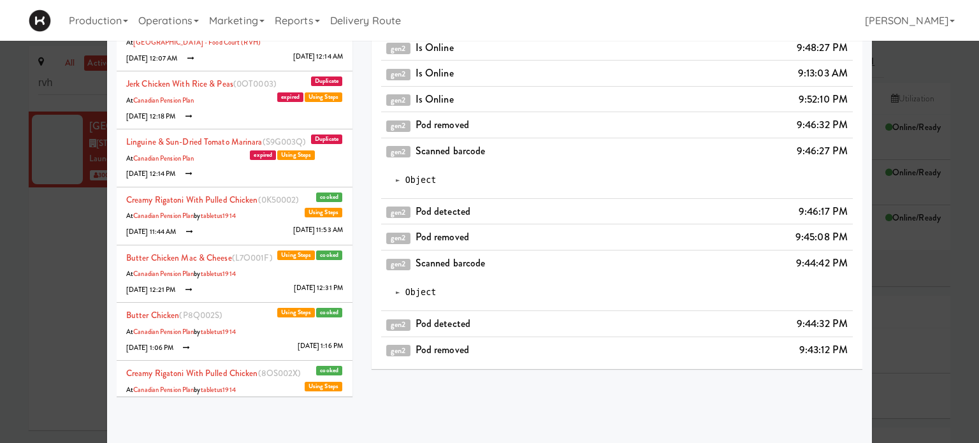
scroll to position [141, 0]
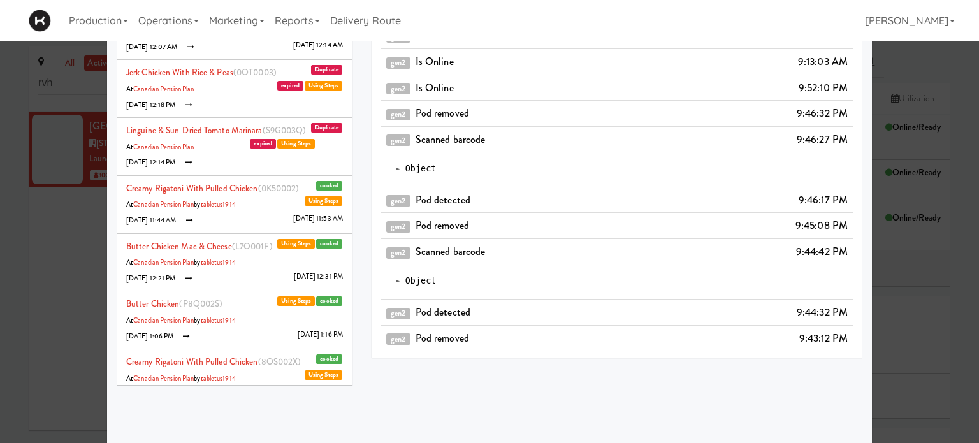
click at [305, 87] on span "Using Steps" at bounding box center [324, 86] width 38 height 10
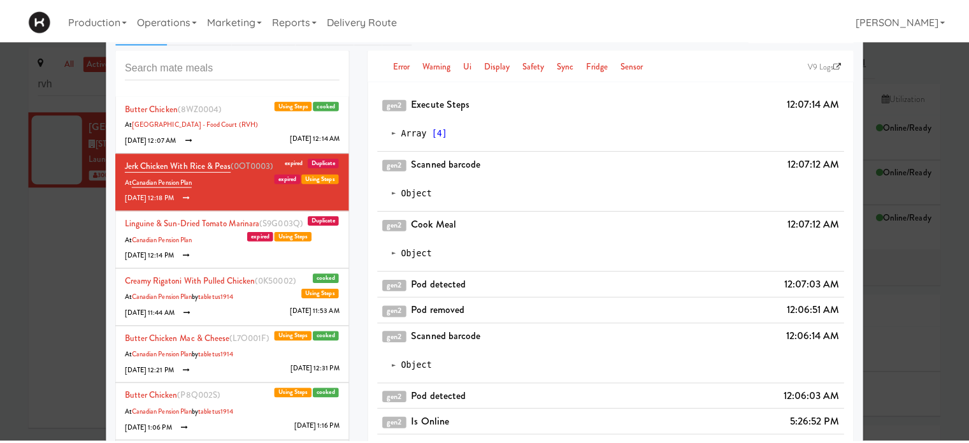
scroll to position [0, 0]
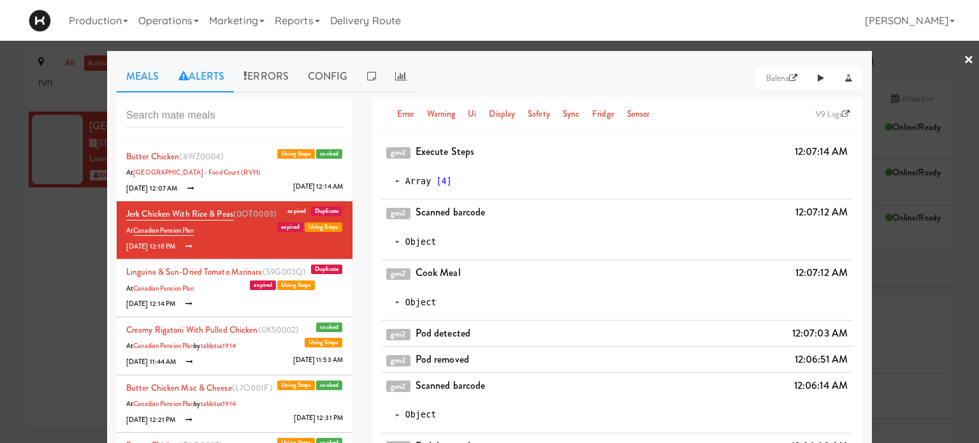
click at [202, 73] on link "Alerts" at bounding box center [202, 77] width 66 height 32
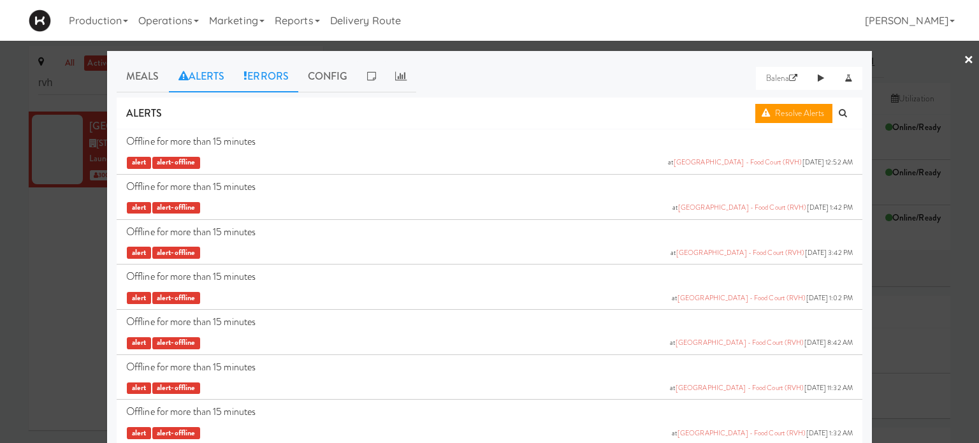
click at [278, 73] on link "Errors" at bounding box center [266, 77] width 64 height 32
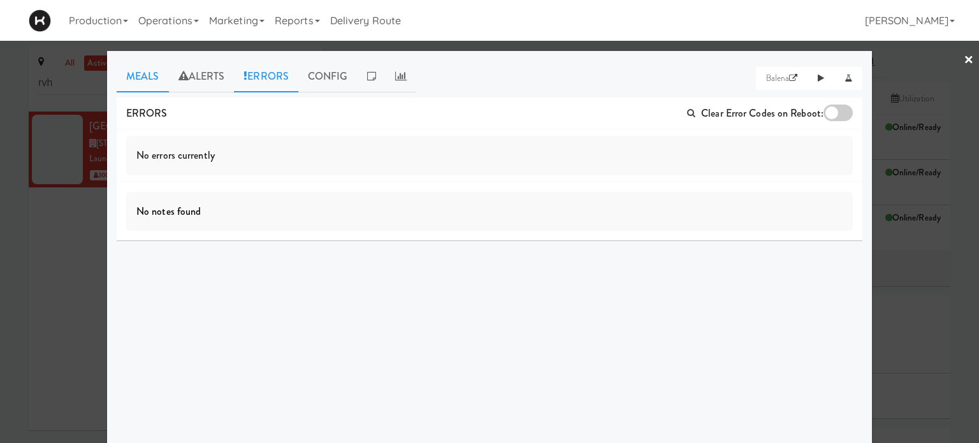
click at [129, 72] on link "Meals" at bounding box center [143, 77] width 52 height 32
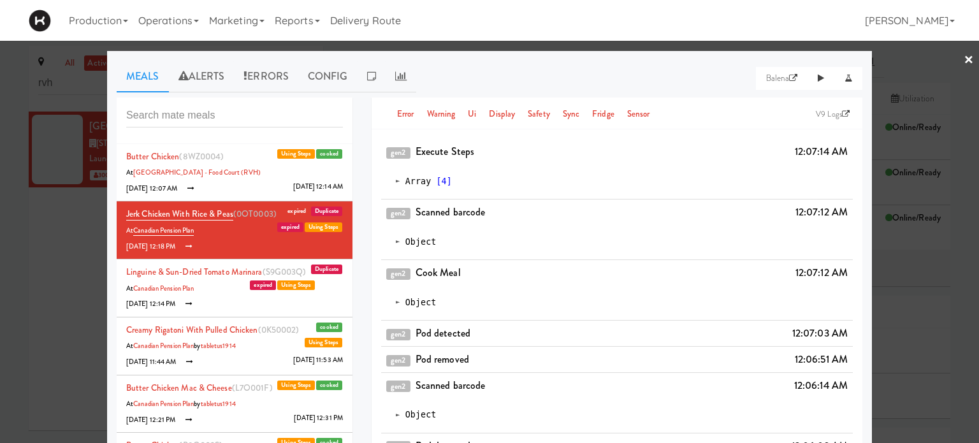
click at [965, 59] on div at bounding box center [489, 221] width 979 height 443
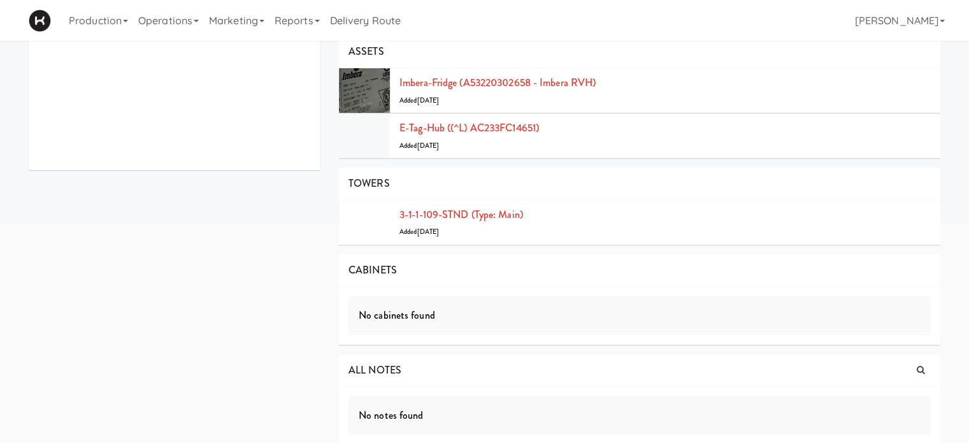
scroll to position [270, 0]
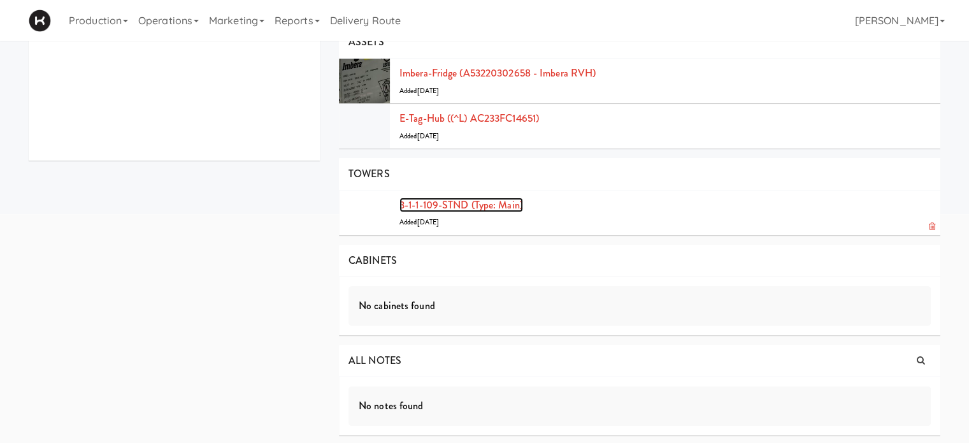
click at [507, 198] on link "3-1-1-109-STND (type: main)" at bounding box center [462, 205] width 124 height 15
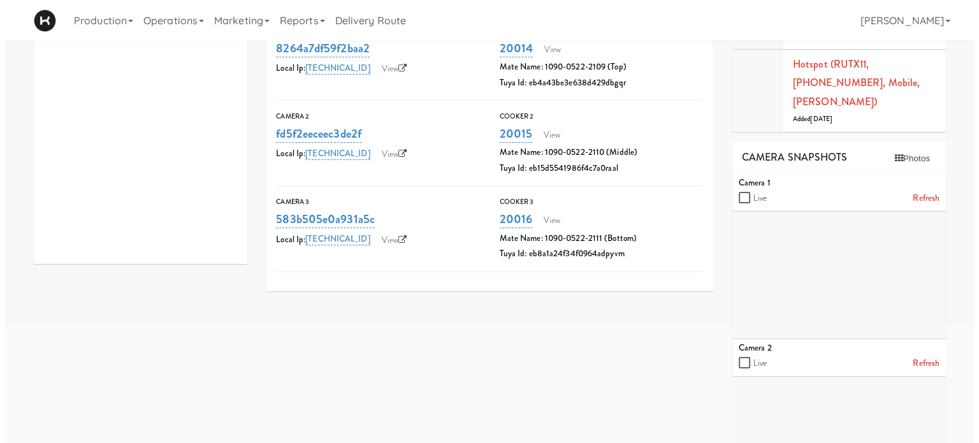
scroll to position [143, 0]
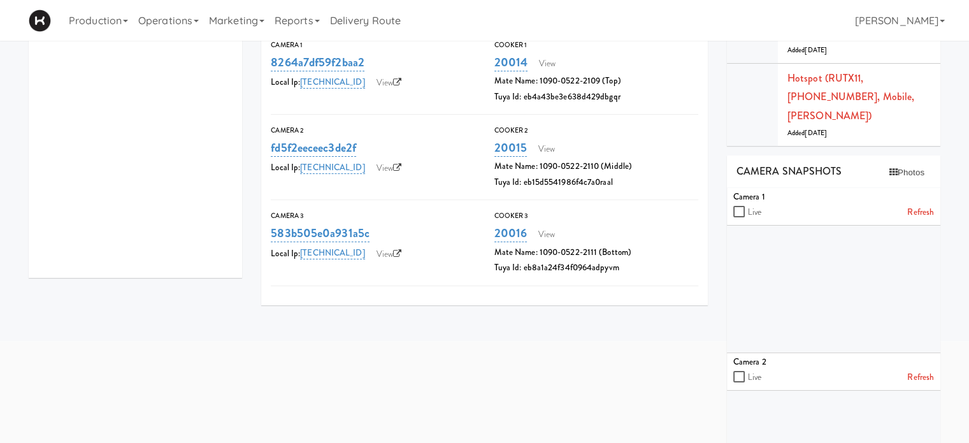
click at [918, 205] on link "Refresh" at bounding box center [920, 213] width 27 height 16
click at [896, 163] on button "Photos" at bounding box center [907, 172] width 48 height 19
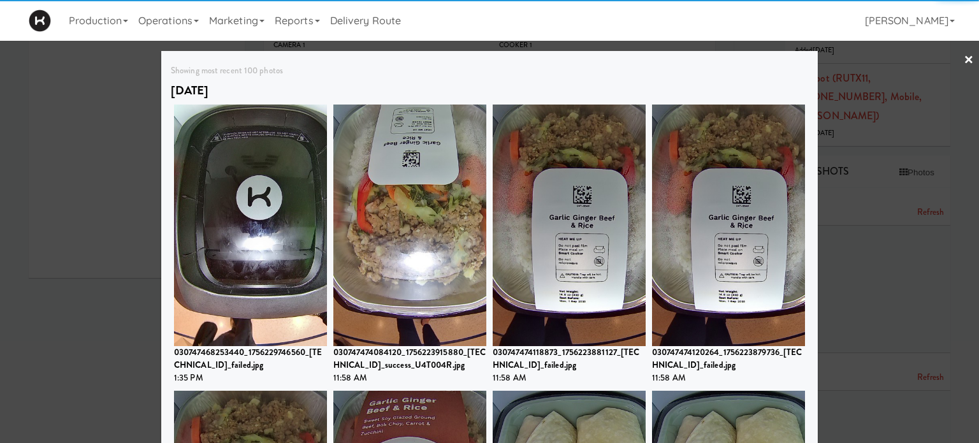
click at [964, 62] on link "×" at bounding box center [969, 61] width 10 height 40
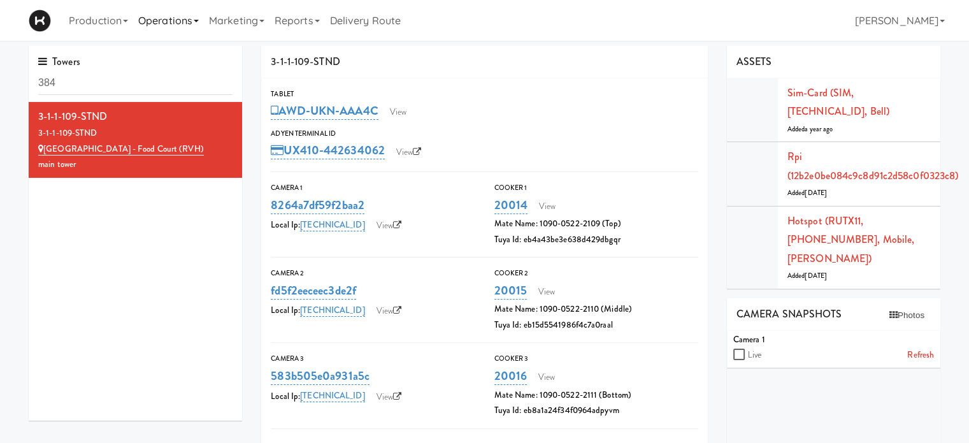
click at [148, 15] on link "Operations" at bounding box center [168, 20] width 71 height 41
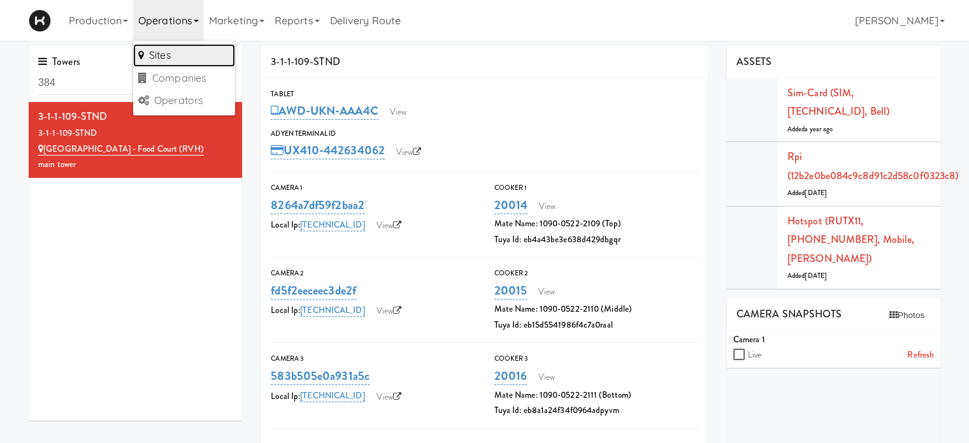
click at [175, 48] on link "Sites" at bounding box center [184, 55] width 102 height 23
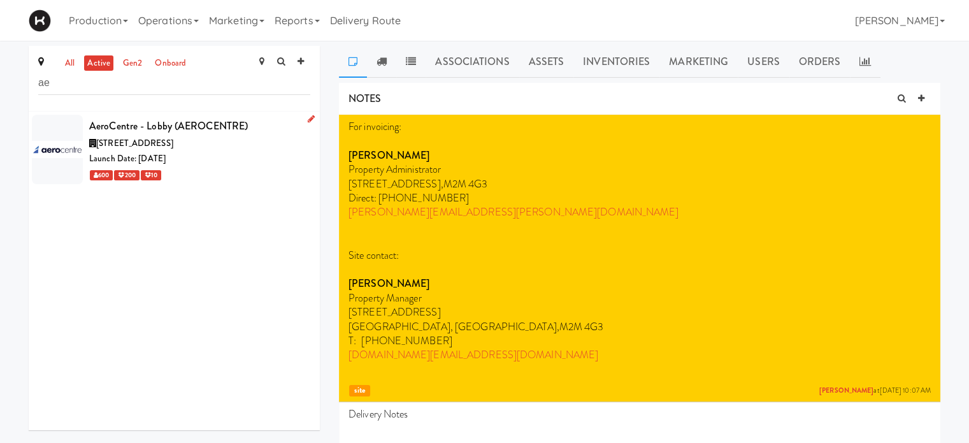
type input "ae"
click at [208, 127] on div "AeroCentre - Lobby (AEROCENTRE)" at bounding box center [199, 126] width 221 height 19
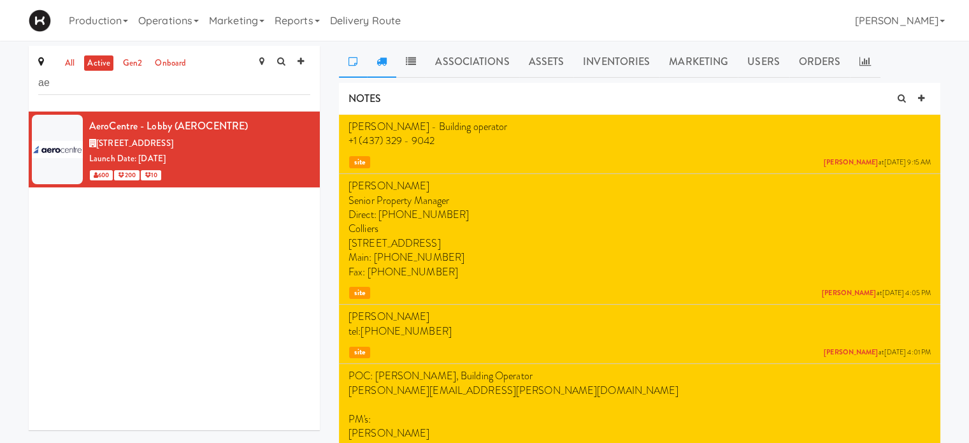
click at [382, 59] on icon at bounding box center [382, 61] width 10 height 10
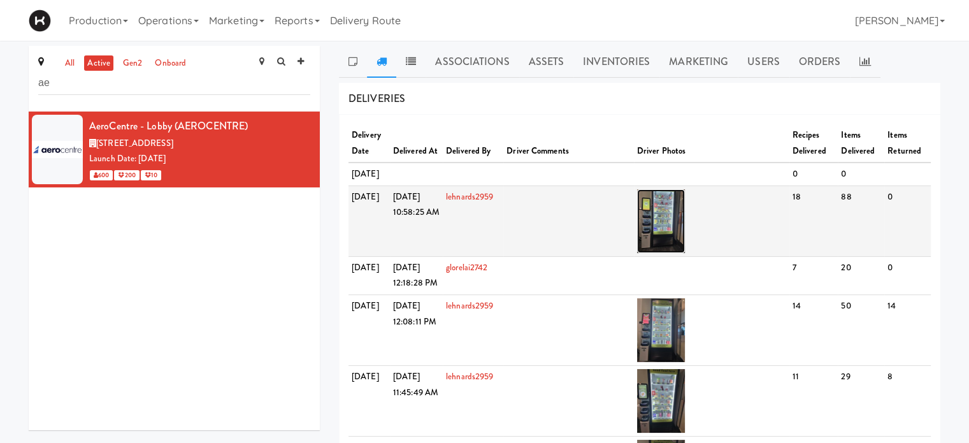
click at [675, 228] on img at bounding box center [661, 221] width 48 height 64
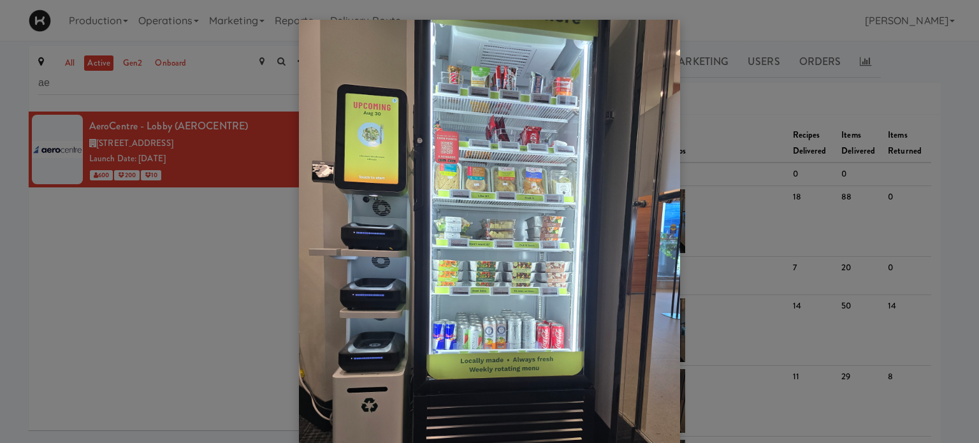
click at [934, 75] on div at bounding box center [489, 221] width 979 height 443
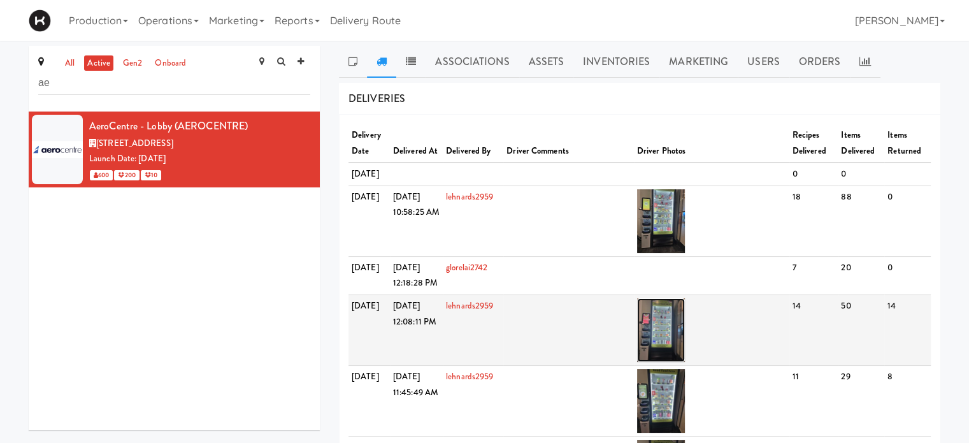
click at [671, 346] on img at bounding box center [661, 330] width 48 height 64
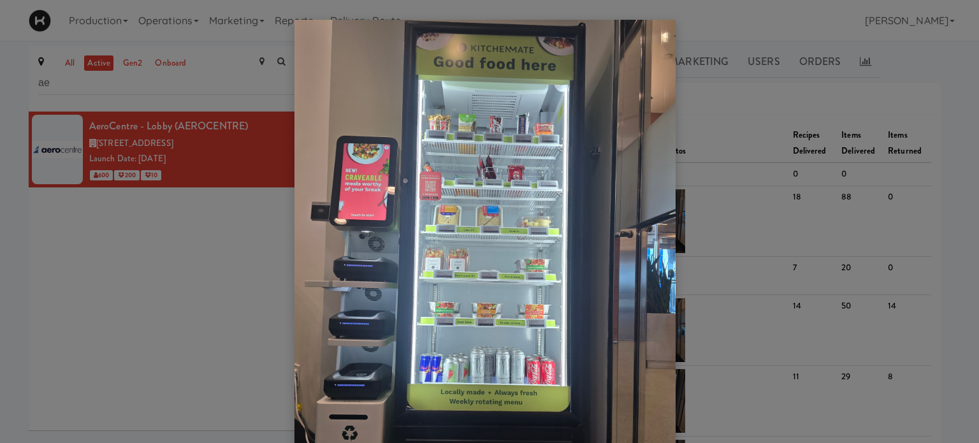
click at [957, 209] on div at bounding box center [489, 221] width 979 height 443
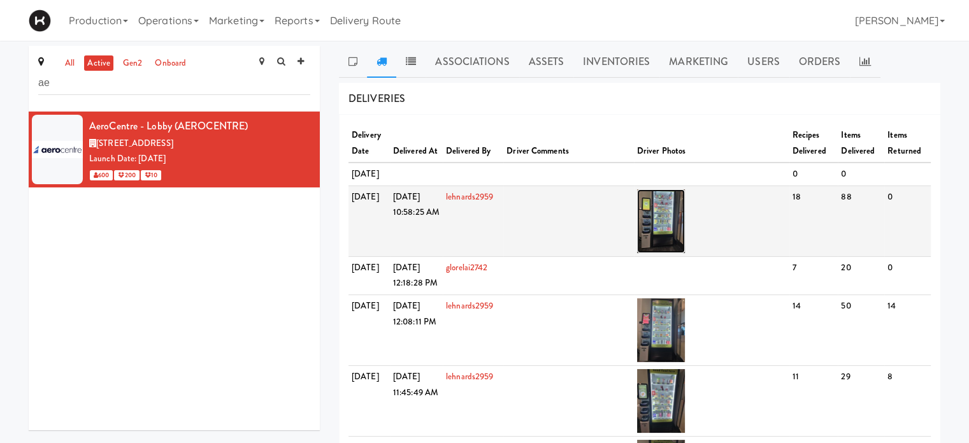
click at [677, 243] on img at bounding box center [661, 221] width 48 height 64
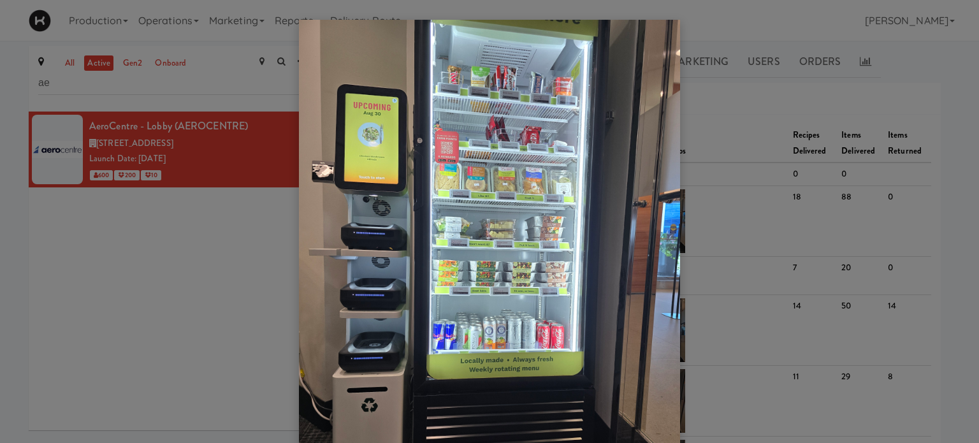
click at [934, 95] on div at bounding box center [489, 221] width 979 height 443
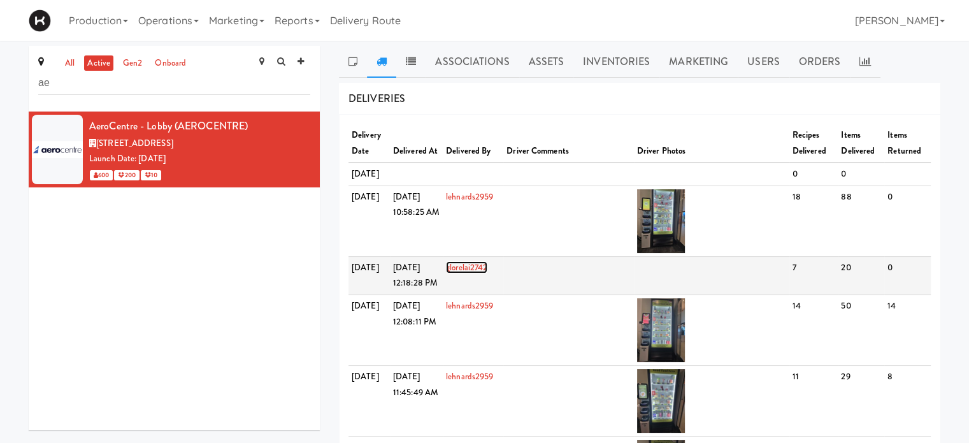
click at [487, 273] on link "glorelai2742" at bounding box center [466, 267] width 41 height 12
